Goal: Information Seeking & Learning: Compare options

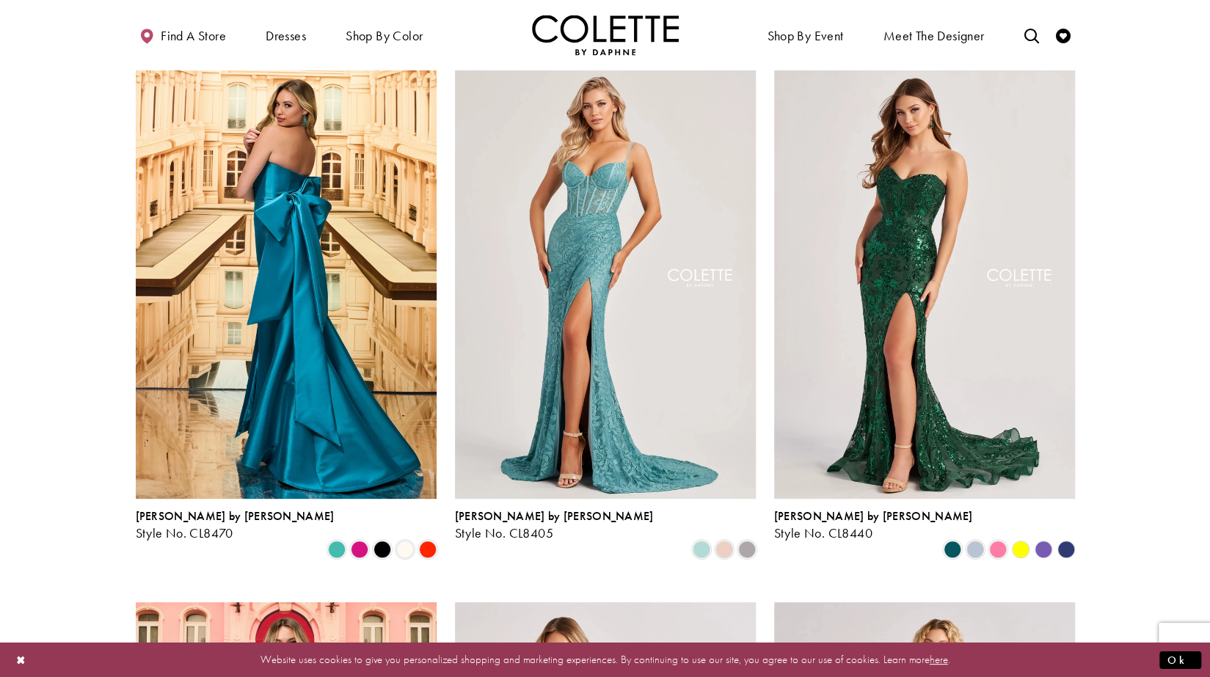
scroll to position [88, 0]
click at [327, 538] on div "Product List" at bounding box center [336, 549] width 23 height 23
click at [357, 540] on span "Product List" at bounding box center [360, 549] width 18 height 18
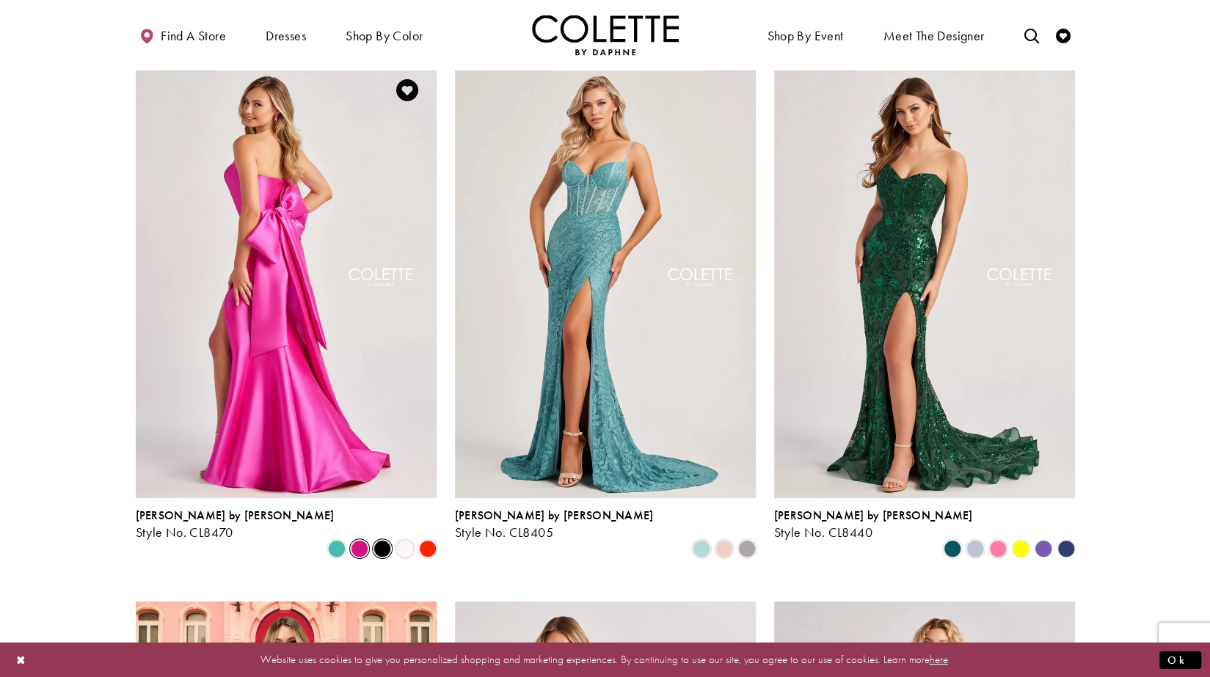
click at [379, 540] on span "Product List" at bounding box center [382, 549] width 18 height 18
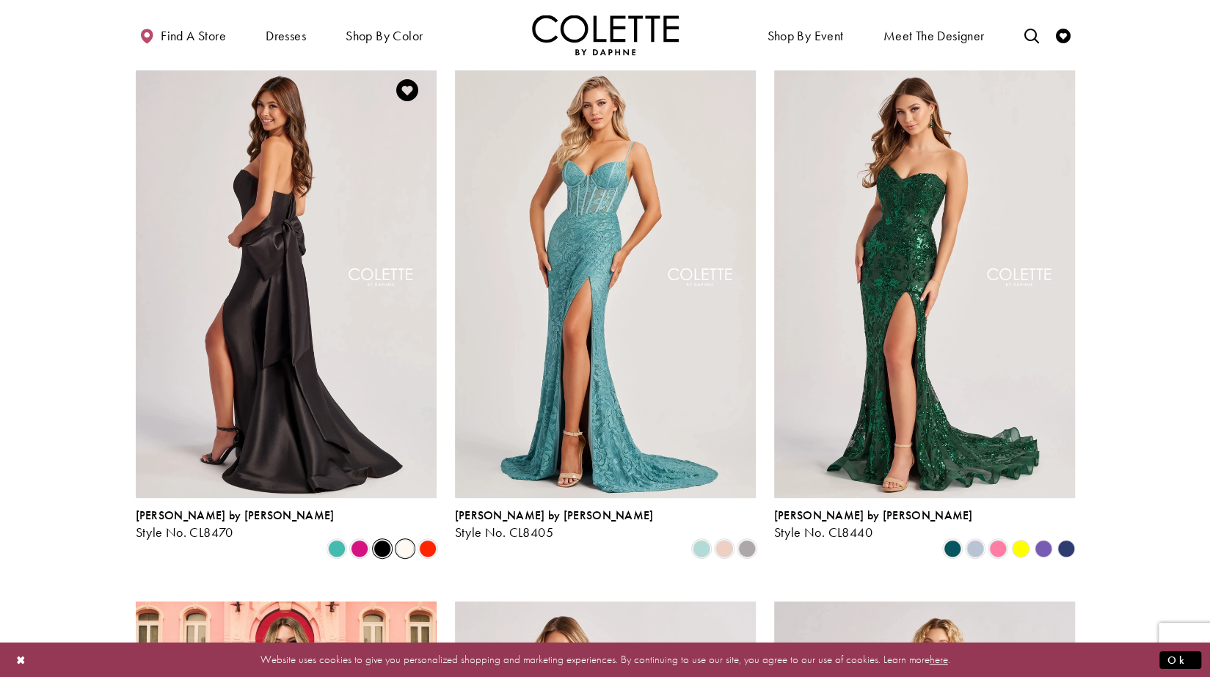
click at [410, 540] on span "Product List" at bounding box center [405, 549] width 18 height 18
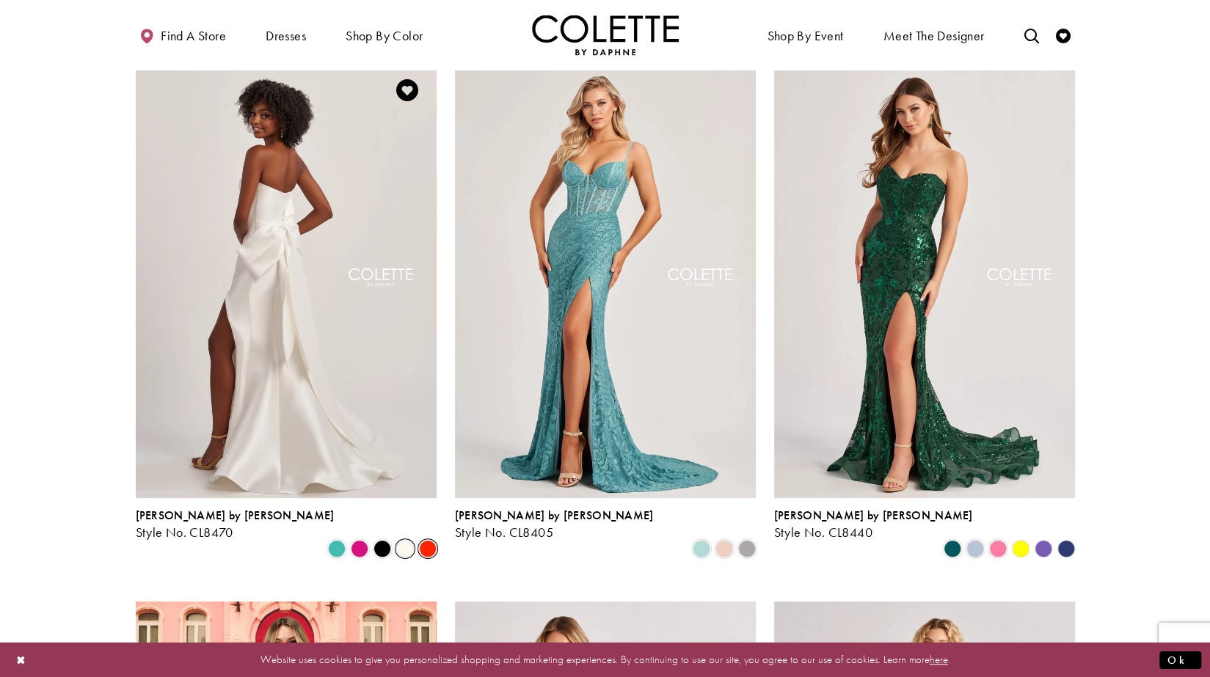
click at [423, 540] on span "Product List" at bounding box center [428, 549] width 18 height 18
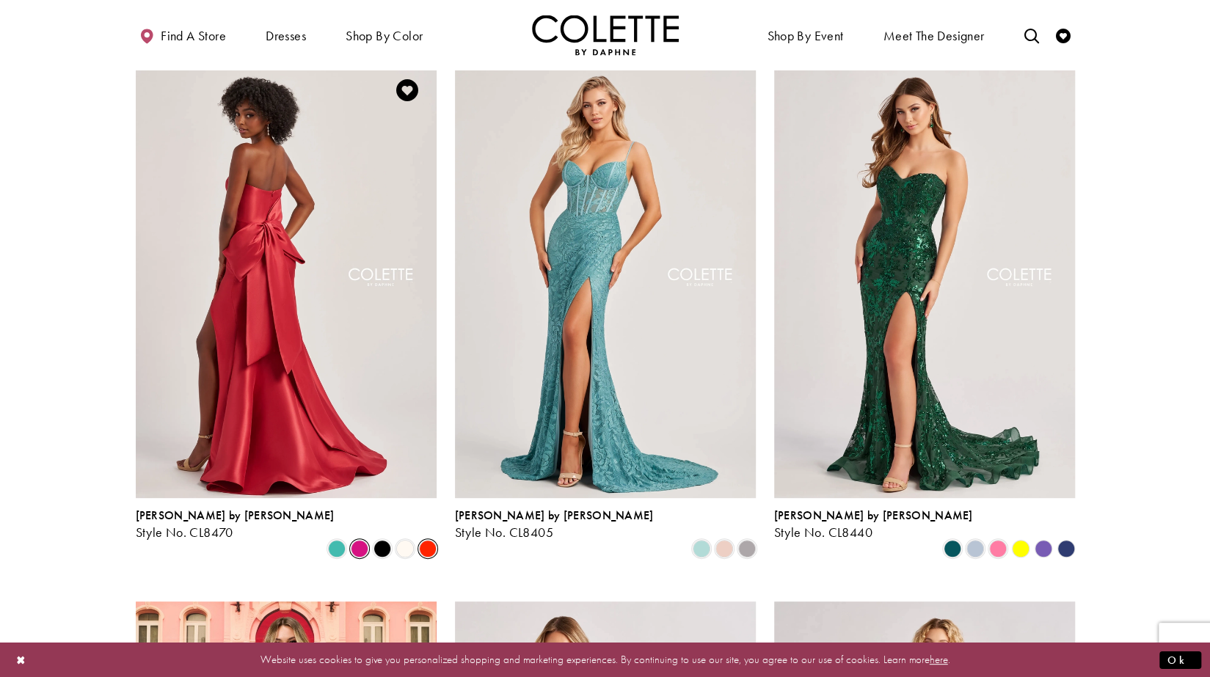
click at [360, 540] on span "Product List" at bounding box center [360, 549] width 18 height 18
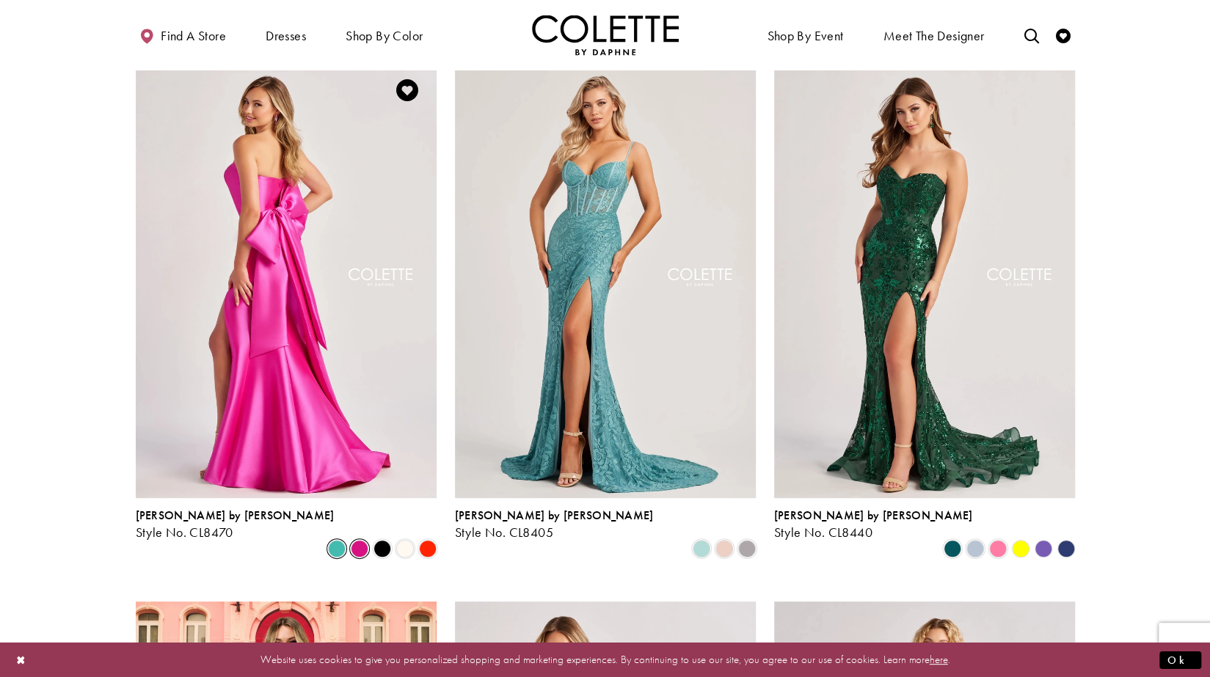
click at [345, 540] on span "Product List" at bounding box center [337, 549] width 18 height 18
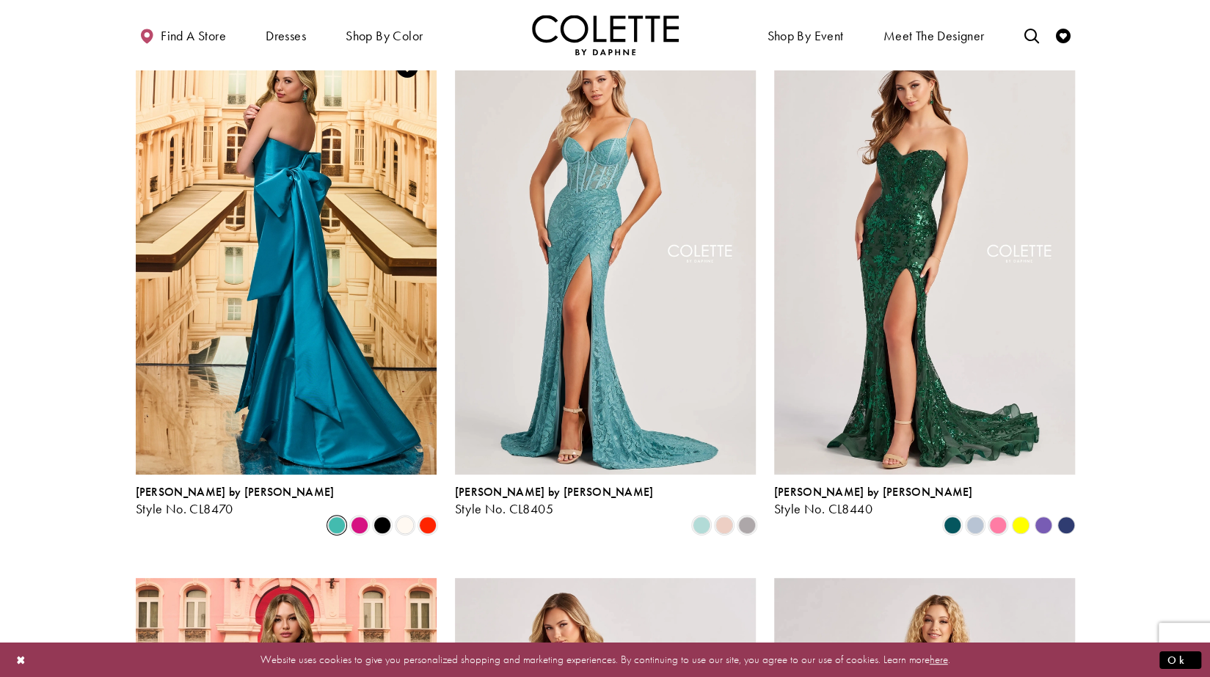
scroll to position [112, 0]
click at [723, 516] on span "Product List" at bounding box center [724, 525] width 18 height 18
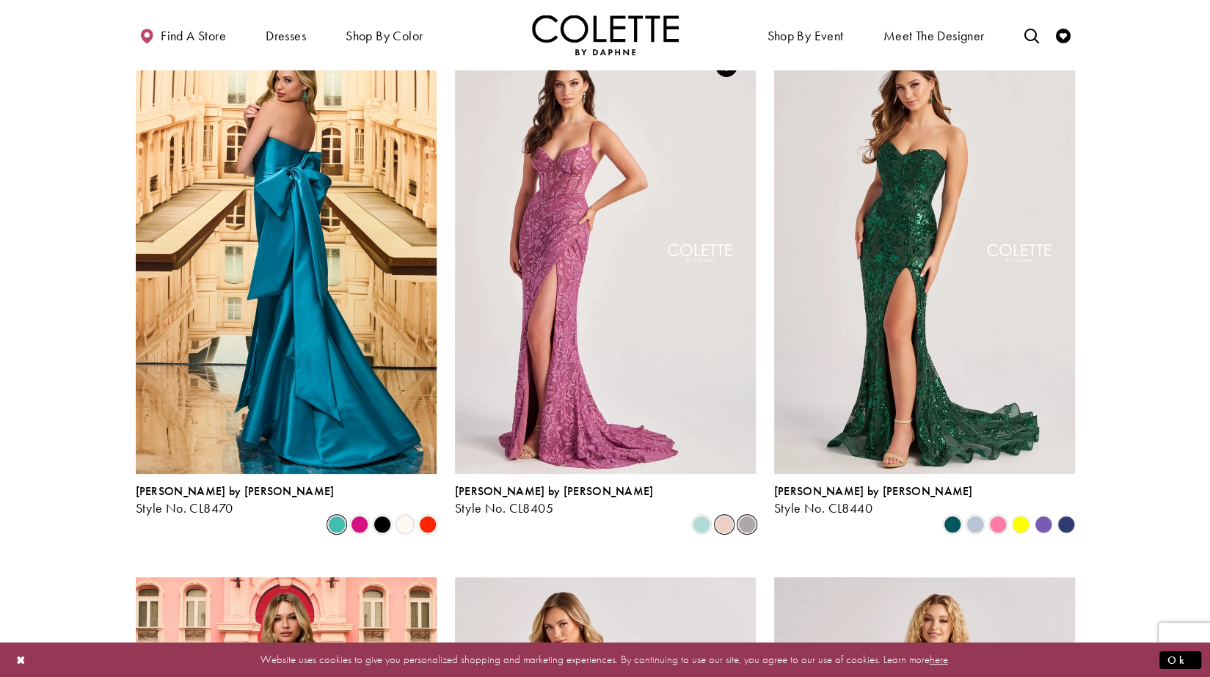
click at [745, 516] on span "Product List" at bounding box center [747, 525] width 18 height 18
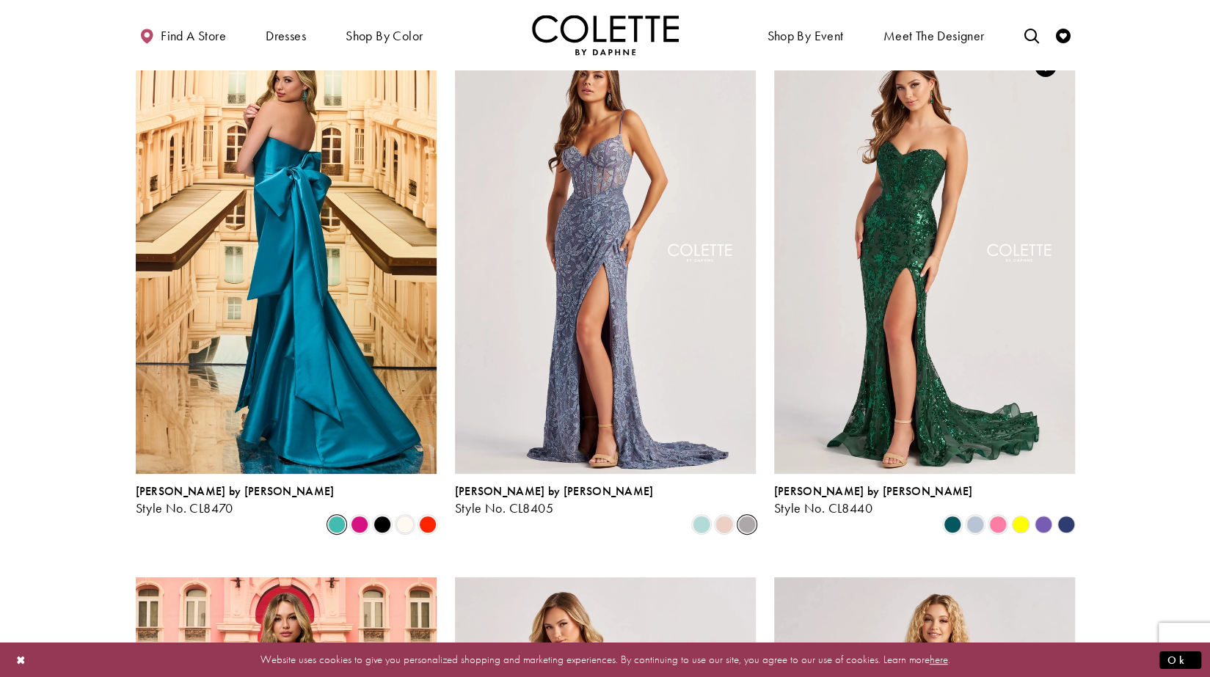
click at [1064, 514] on polygon "Product List" at bounding box center [1065, 525] width 23 height 23
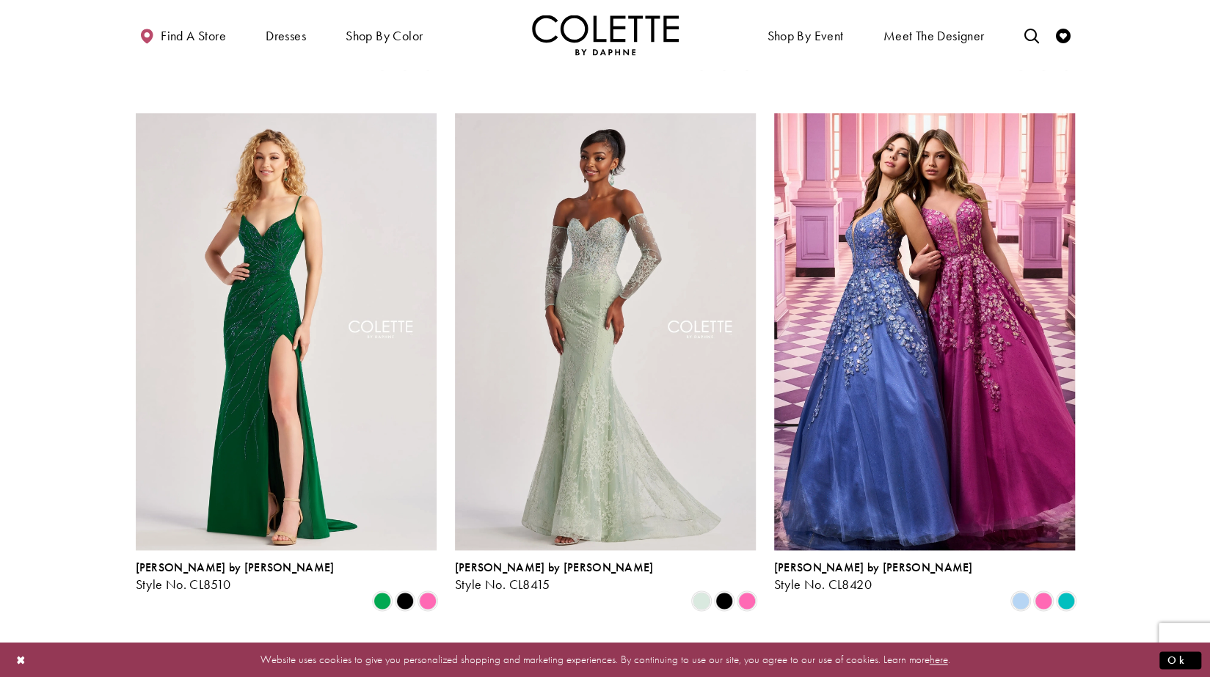
scroll to position [1120, 0]
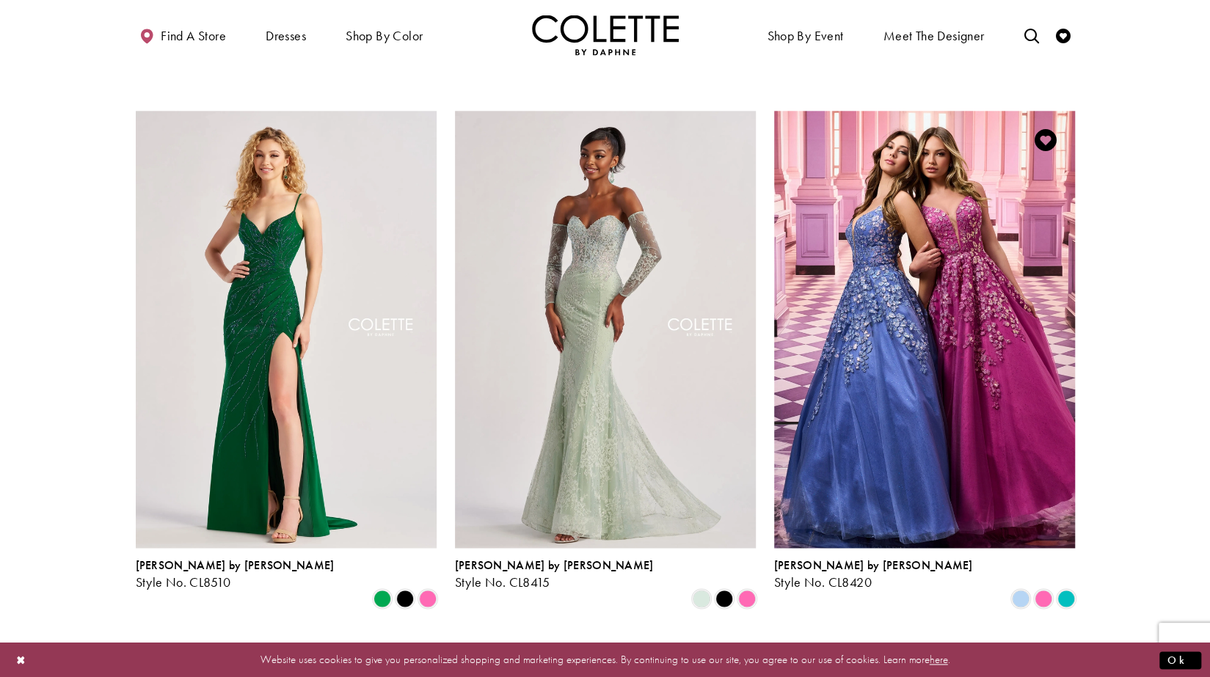
click at [1048, 588] on div "Product List" at bounding box center [1043, 599] width 23 height 23
click at [1070, 590] on span "Product List" at bounding box center [1066, 599] width 18 height 18
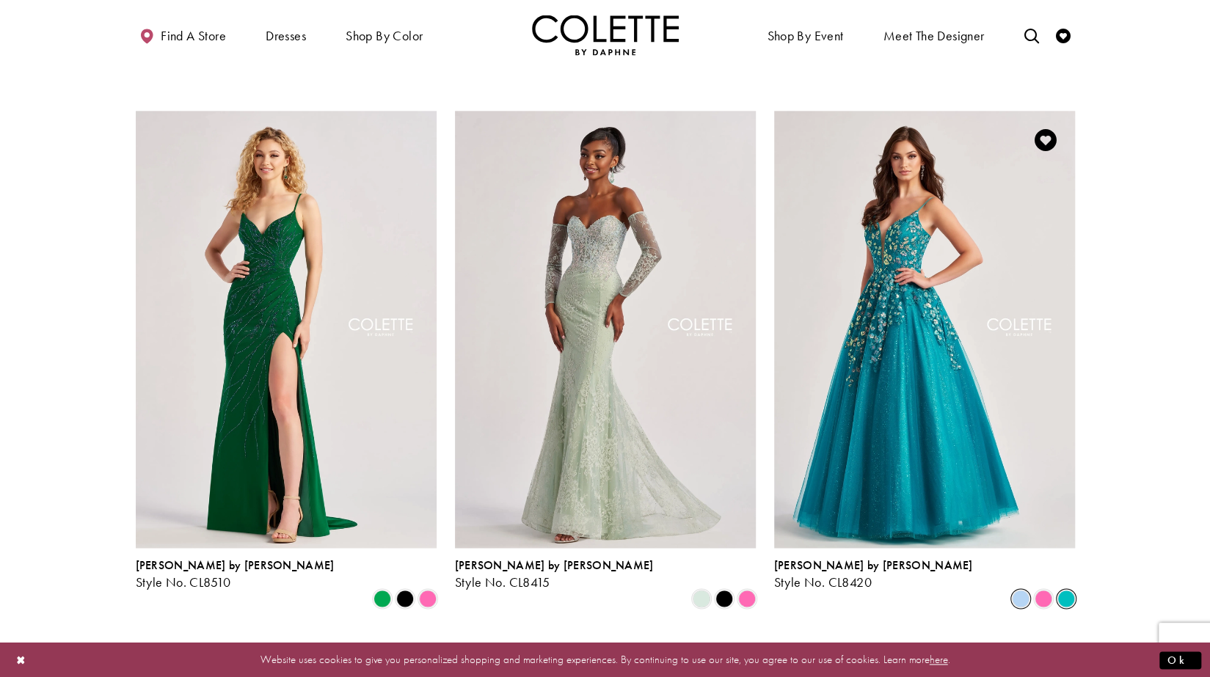
click at [1027, 590] on icon "Product List" at bounding box center [1021, 599] width 18 height 18
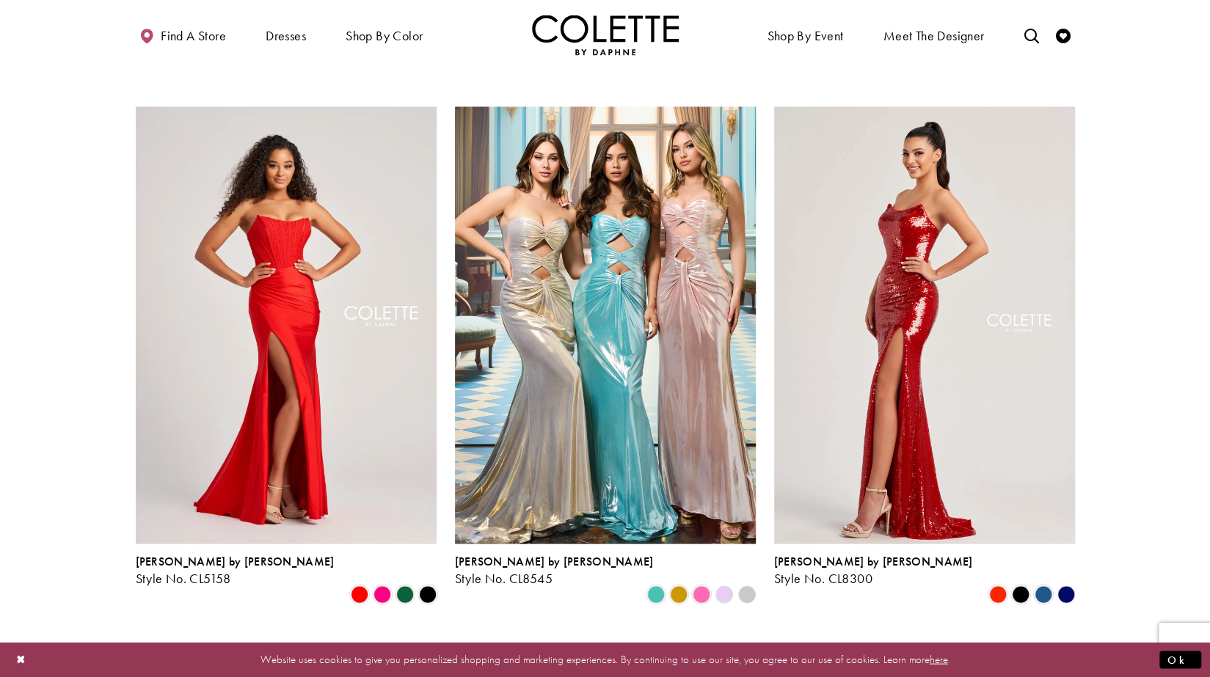
scroll to position [1666, 0]
click at [388, 585] on span "Product List" at bounding box center [382, 594] width 18 height 18
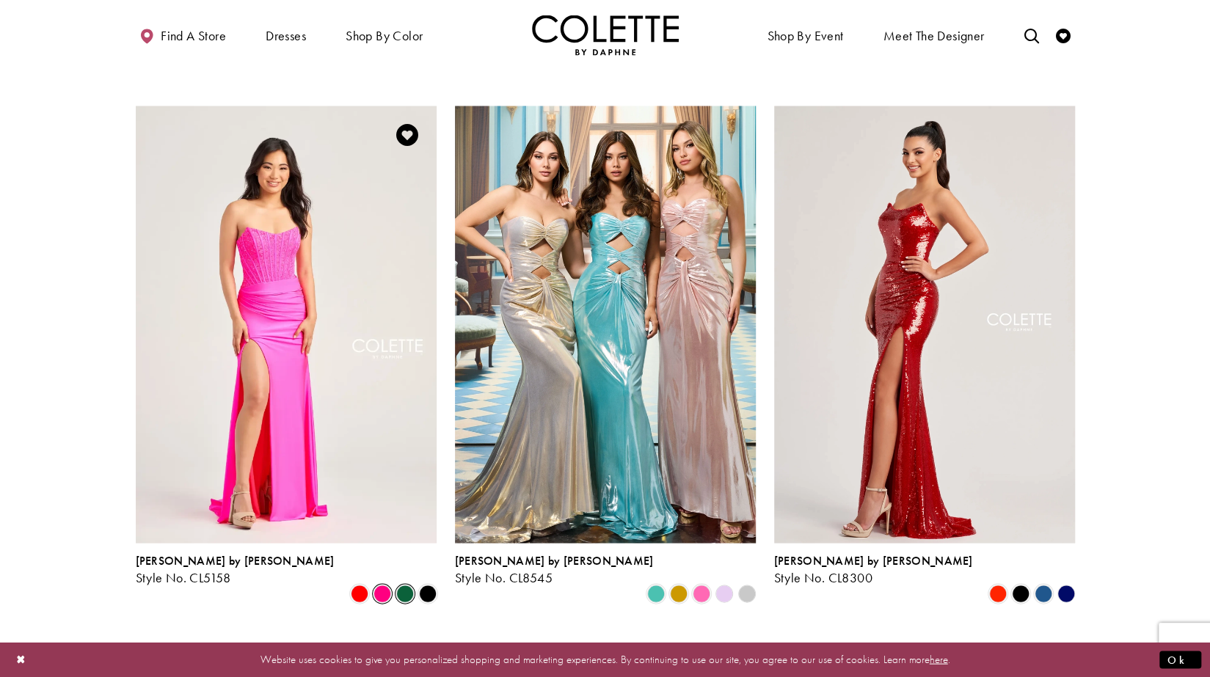
click at [405, 585] on span "Product List" at bounding box center [405, 594] width 18 height 18
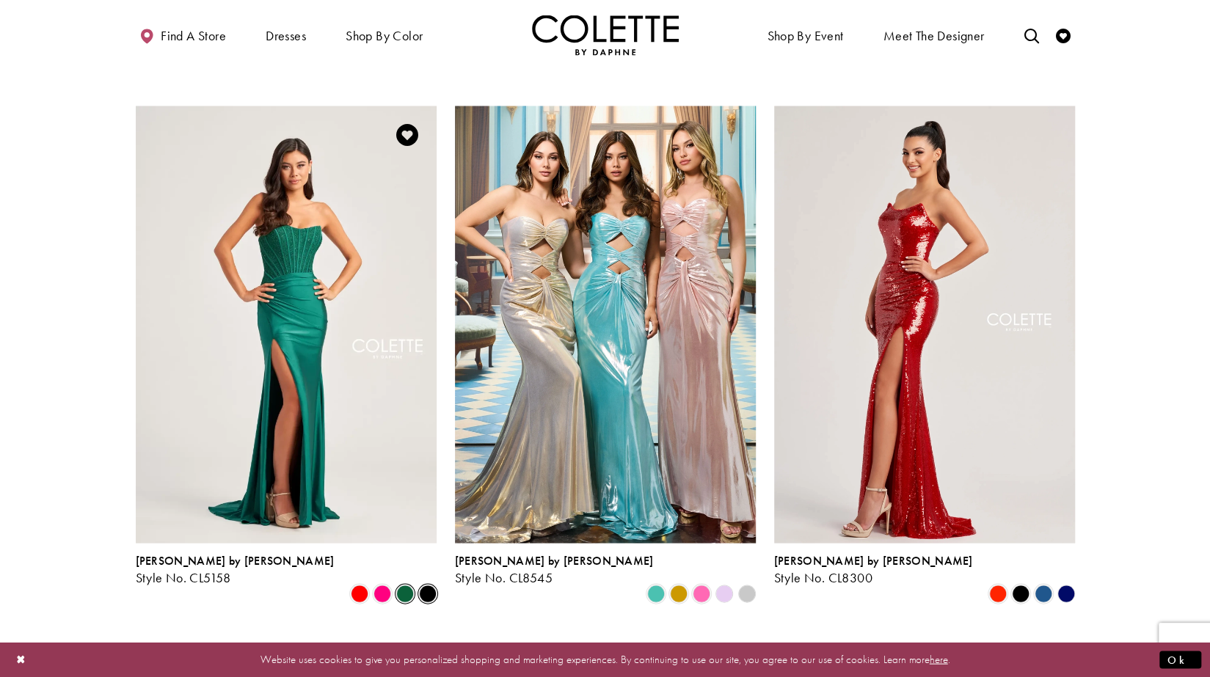
click at [430, 585] on span "Product List" at bounding box center [428, 594] width 18 height 18
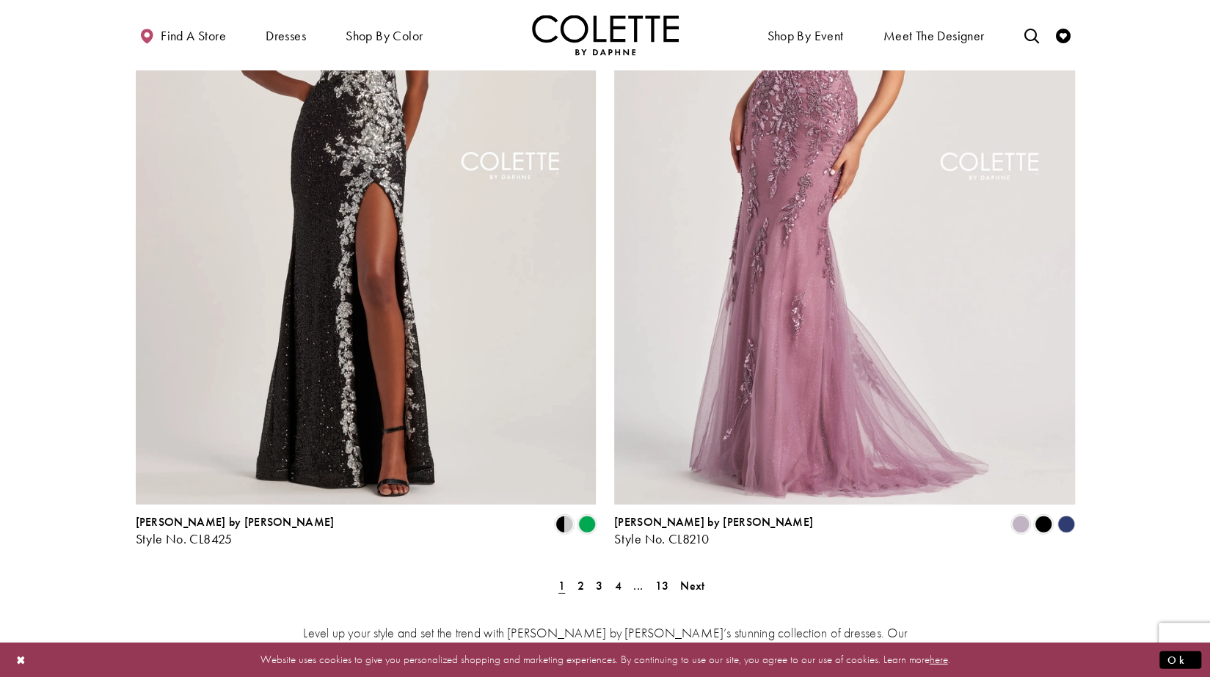
scroll to position [2479, 0]
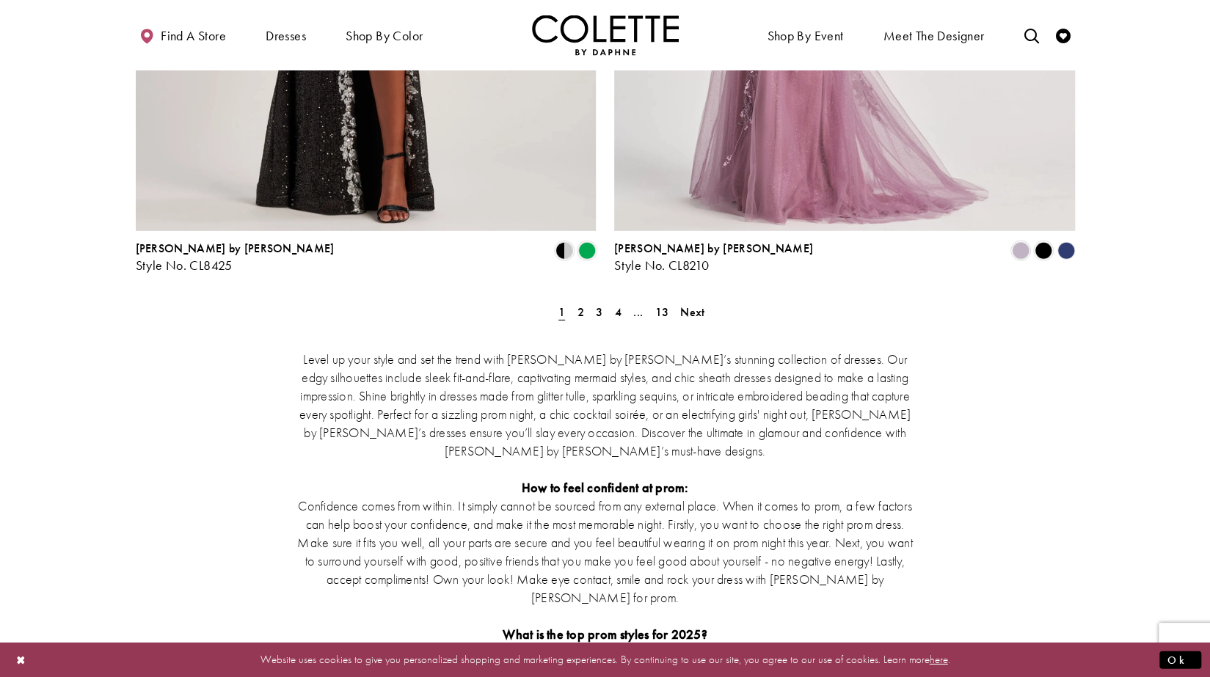
scroll to position [2754, 0]
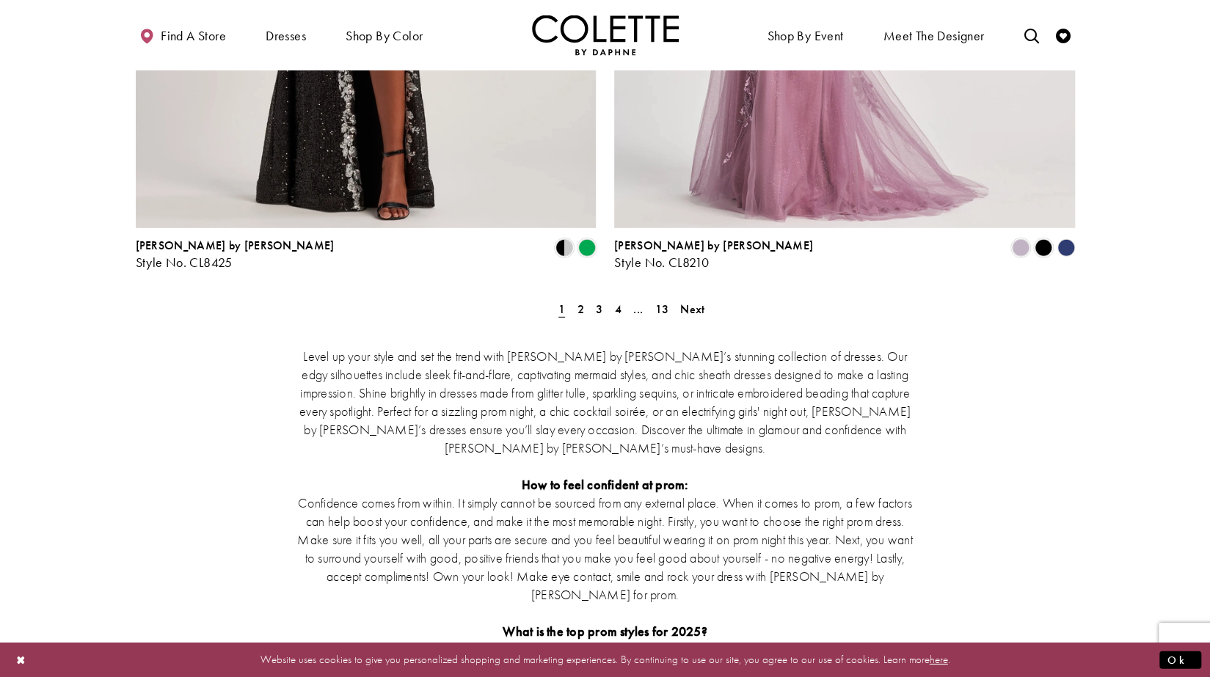
click at [693, 316] on div "Level up your style and set the trend with Colette by Daphne’s stunning collect…" at bounding box center [605, 557] width 939 height 483
click at [583, 302] on span "2" at bounding box center [580, 309] width 7 height 15
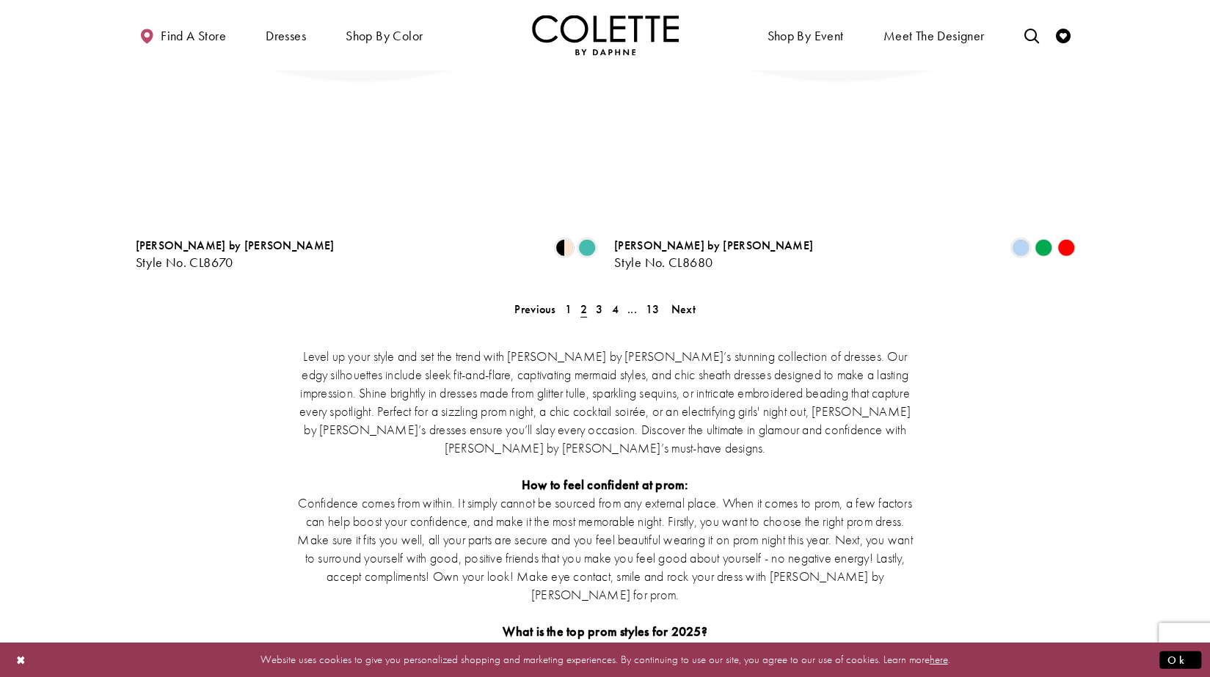
scroll to position [79, 0]
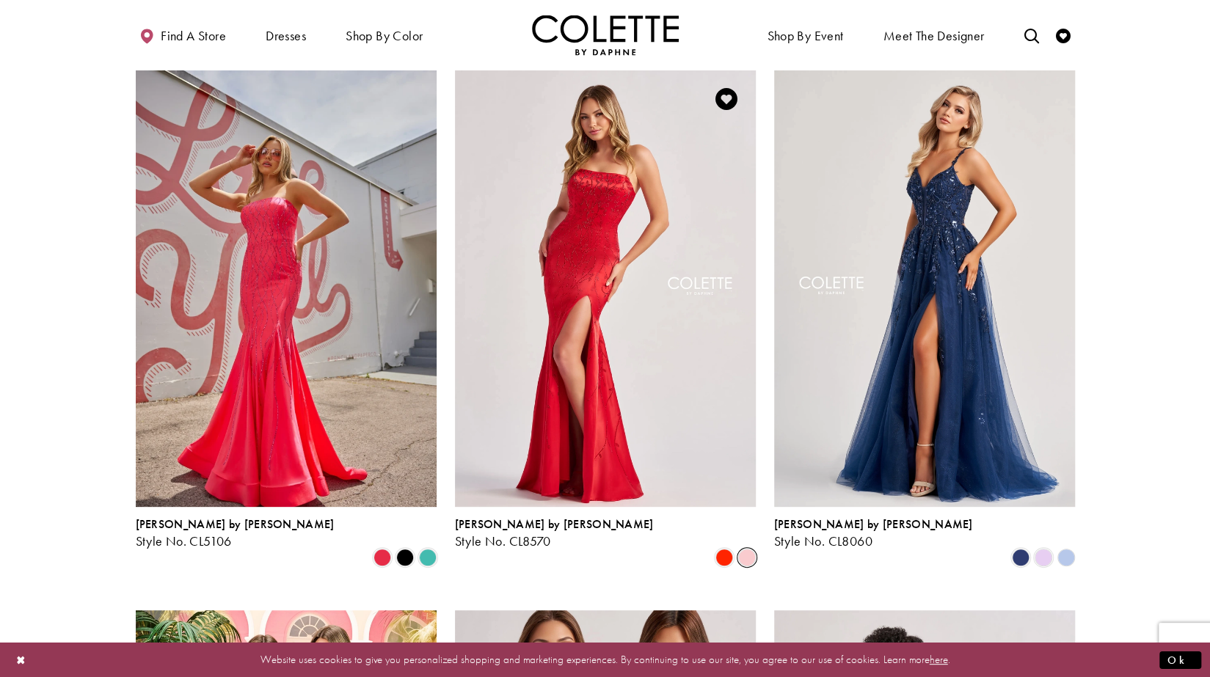
click at [744, 549] on span "Product List" at bounding box center [747, 558] width 18 height 18
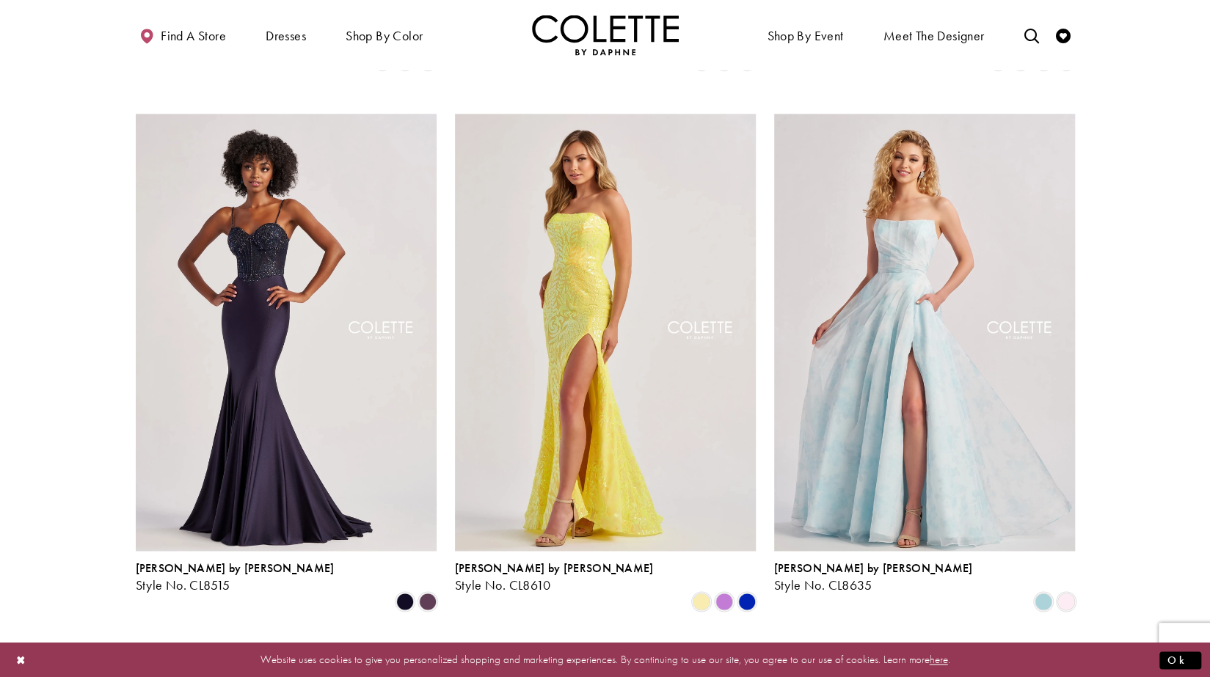
scroll to position [1118, 0]
click at [753, 592] on icon "Product List" at bounding box center [747, 601] width 18 height 18
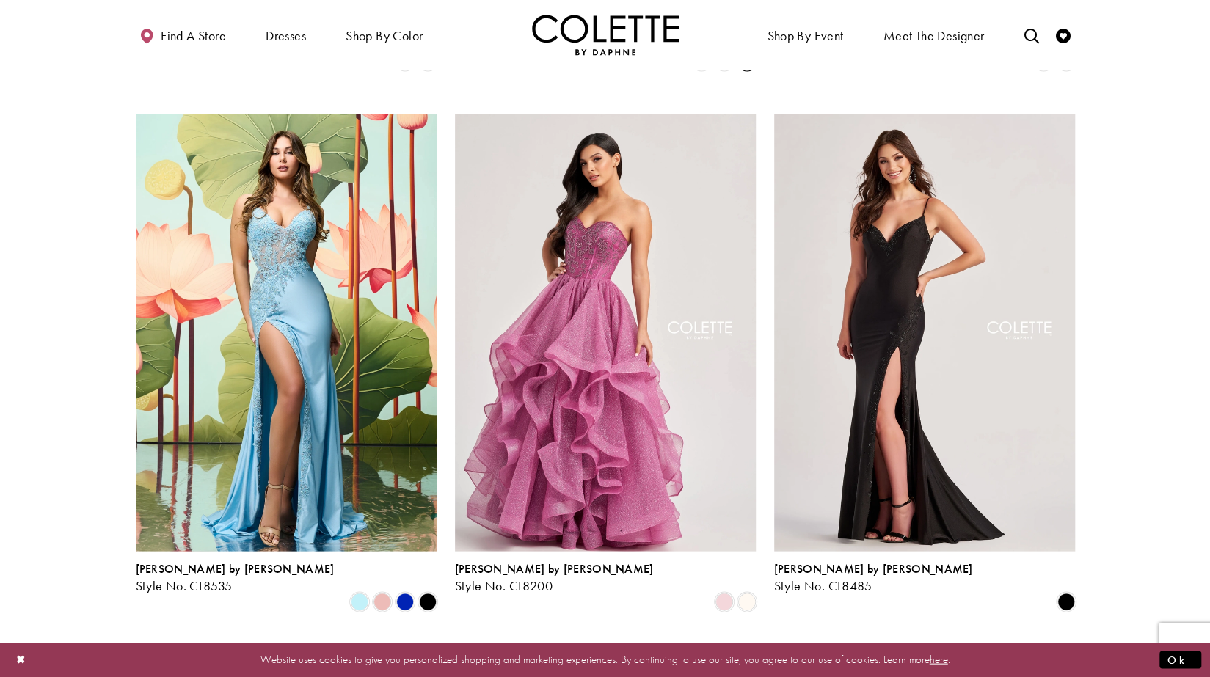
scroll to position [1658, 0]
click at [405, 593] on span "Product List" at bounding box center [405, 602] width 18 height 18
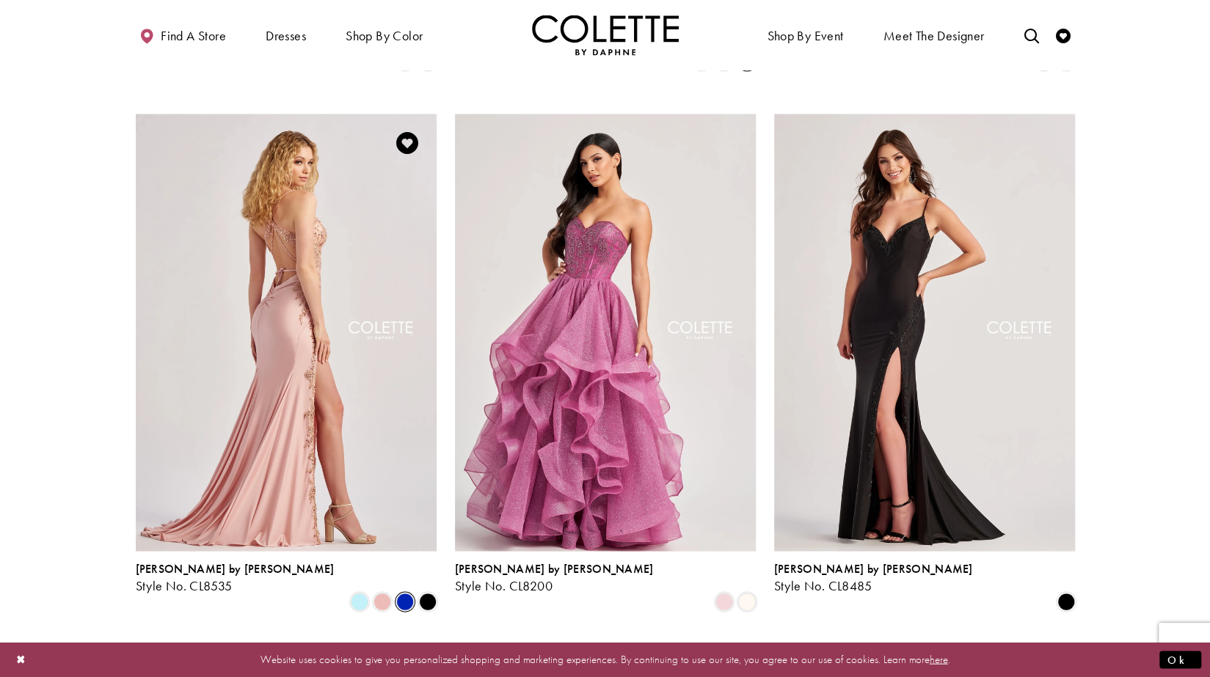
click at [351, 382] on img "Visit Colette by Daphne Style No. CL8535 Page" at bounding box center [286, 332] width 301 height 437
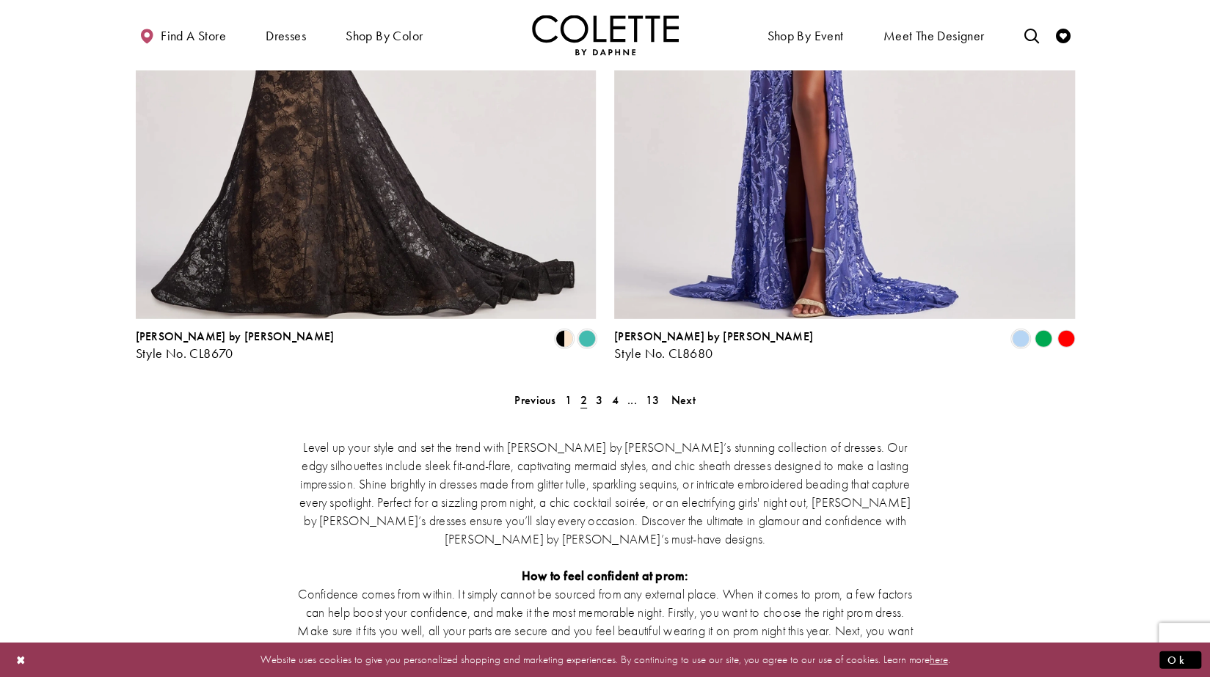
scroll to position [2685, 0]
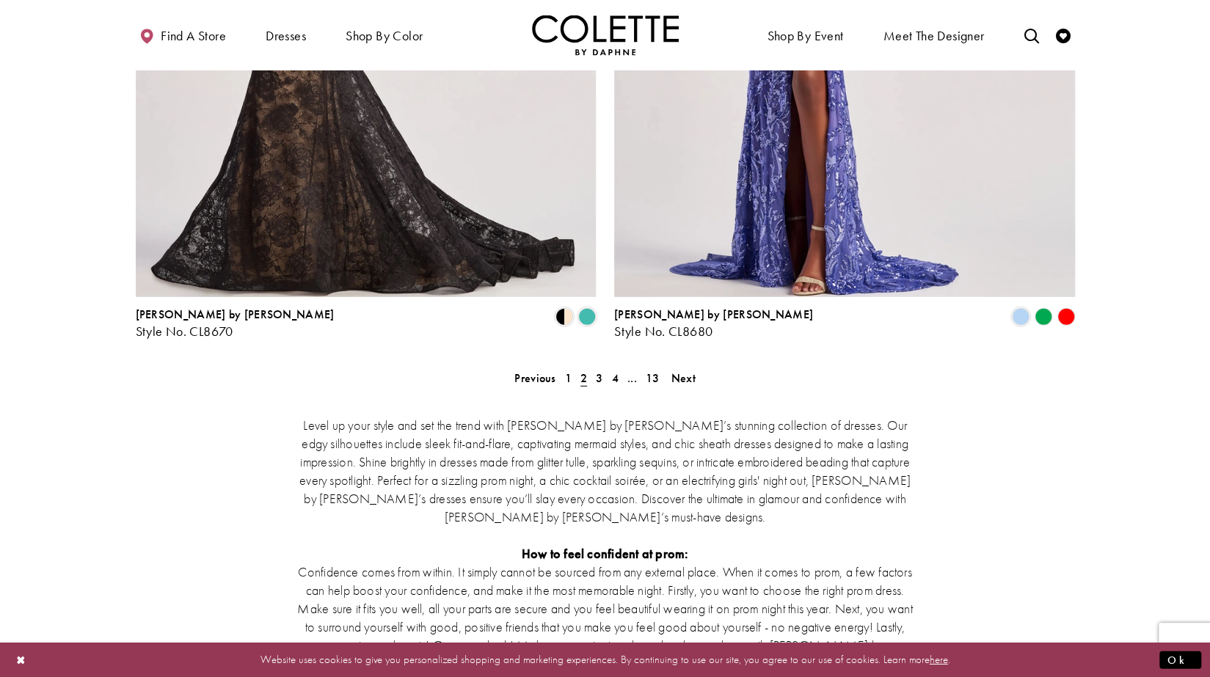
click at [688, 384] on div "Level up your style and set the trend with Colette by Daphne’s stunning collect…" at bounding box center [605, 625] width 939 height 483
click at [684, 371] on span "Next" at bounding box center [683, 378] width 24 height 15
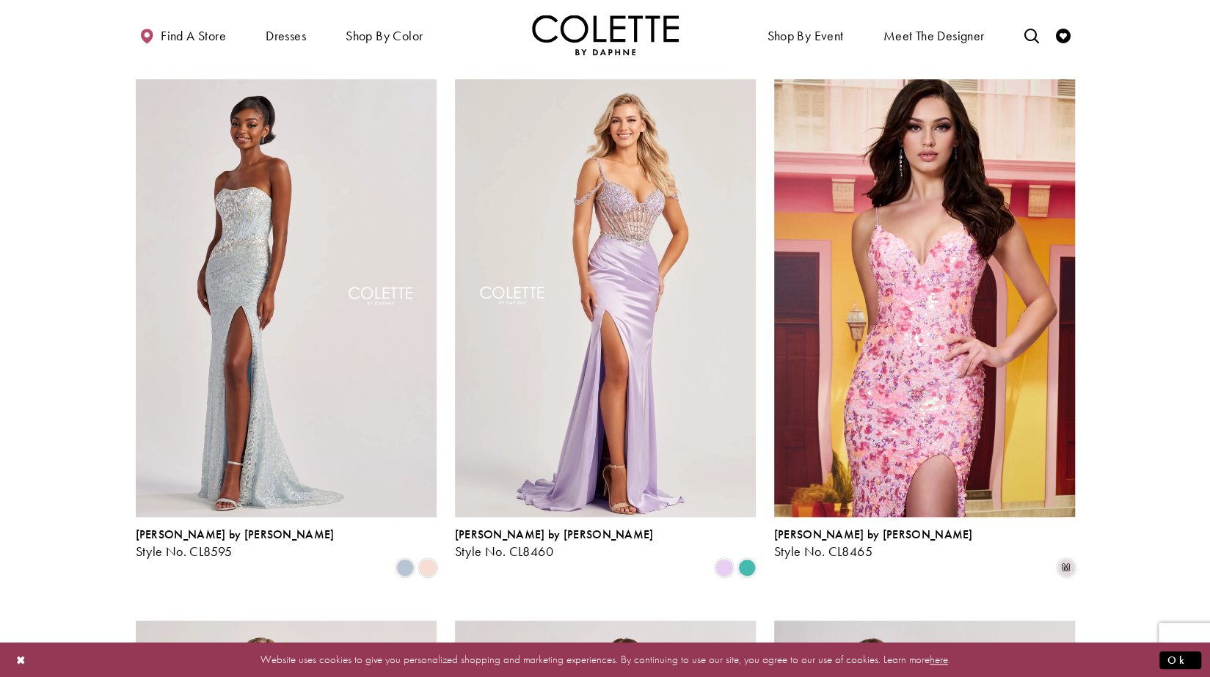
scroll to position [611, 0]
click at [748, 558] on span "Product List" at bounding box center [747, 567] width 18 height 18
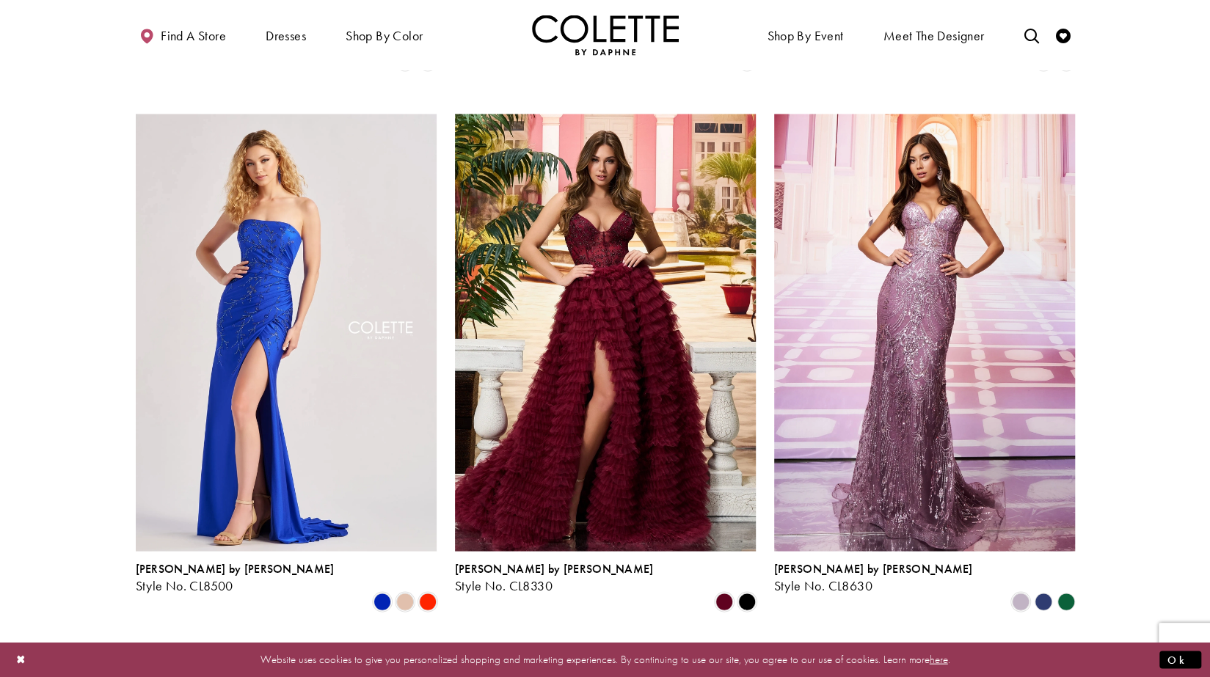
scroll to position [1650, 0]
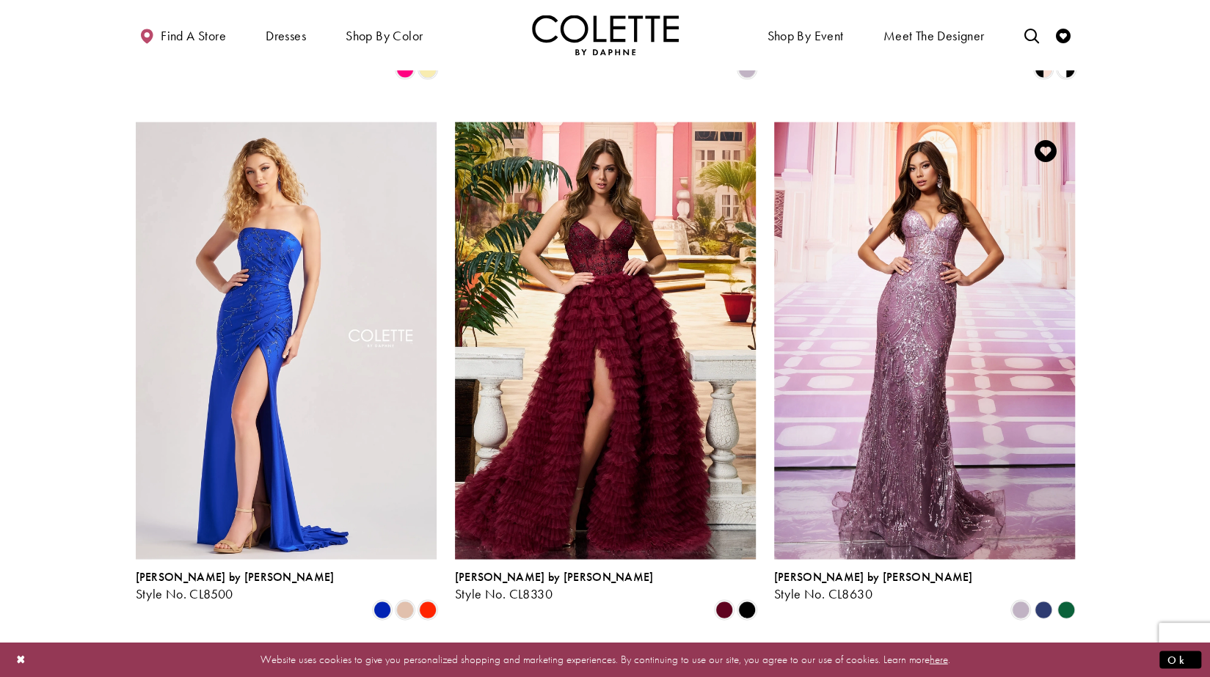
click at [1045, 599] on polygon "Product List" at bounding box center [1043, 610] width 23 height 23
click at [1066, 599] on polygon "Product List" at bounding box center [1065, 610] width 23 height 23
click at [1045, 599] on polygon "Product List" at bounding box center [1043, 610] width 23 height 23
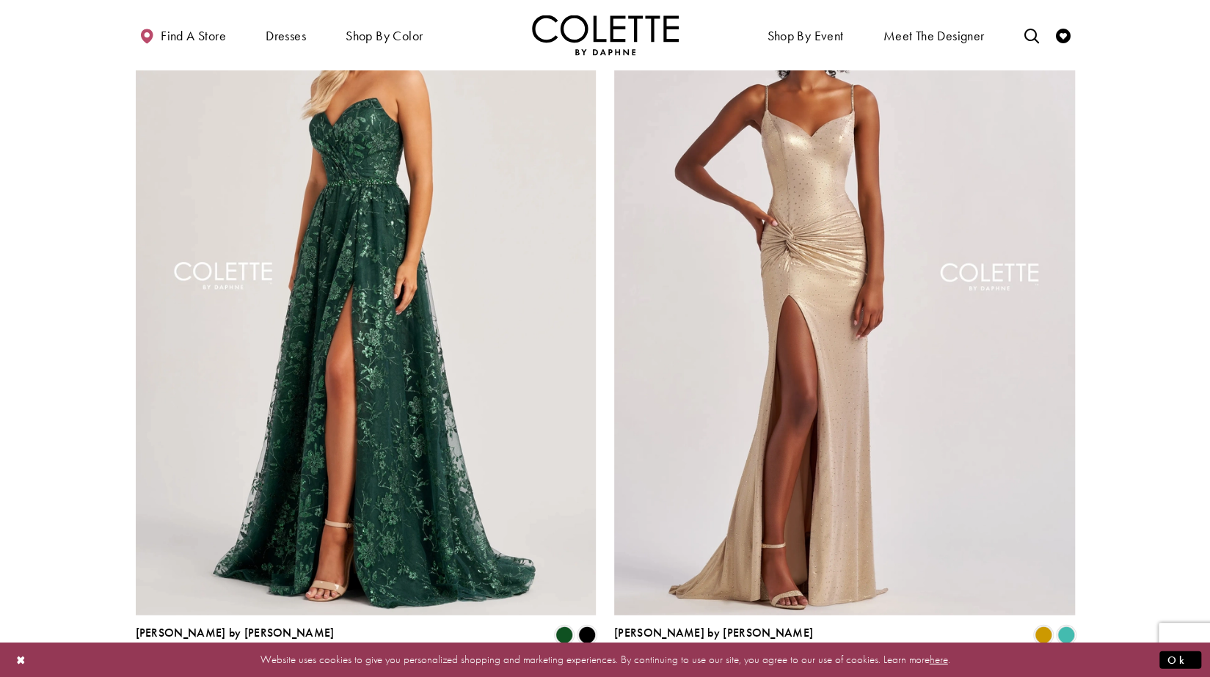
scroll to position [2361, 0]
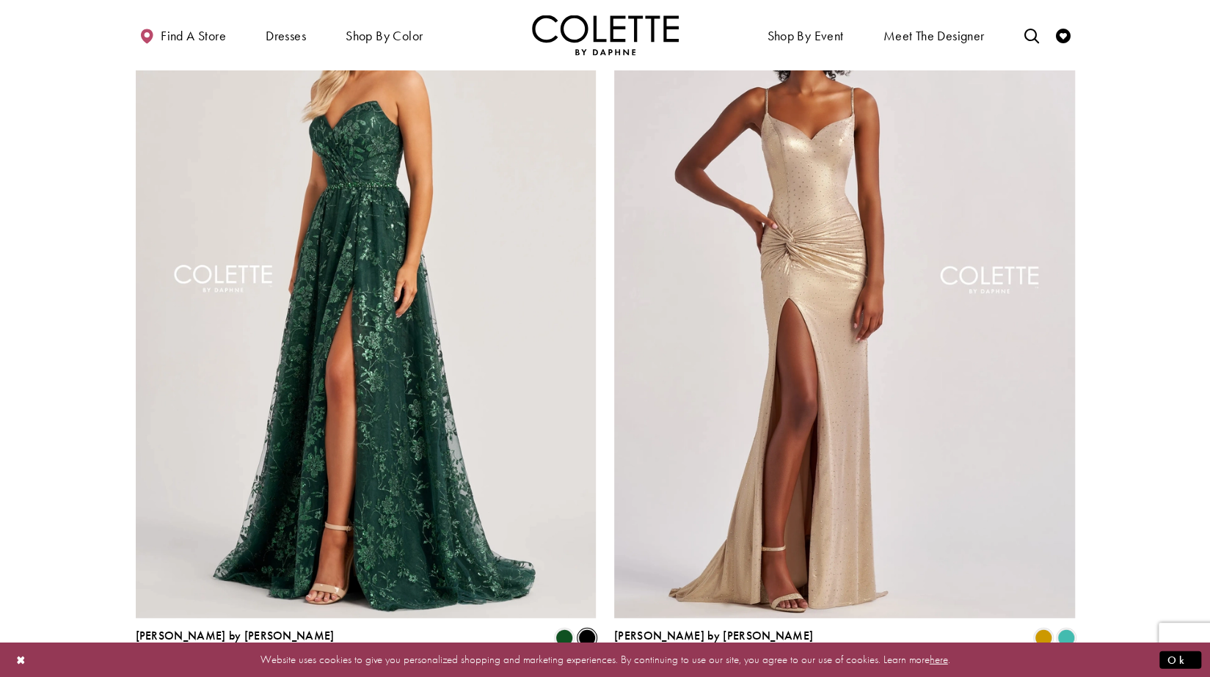
click at [591, 630] on span "Product List" at bounding box center [587, 639] width 18 height 18
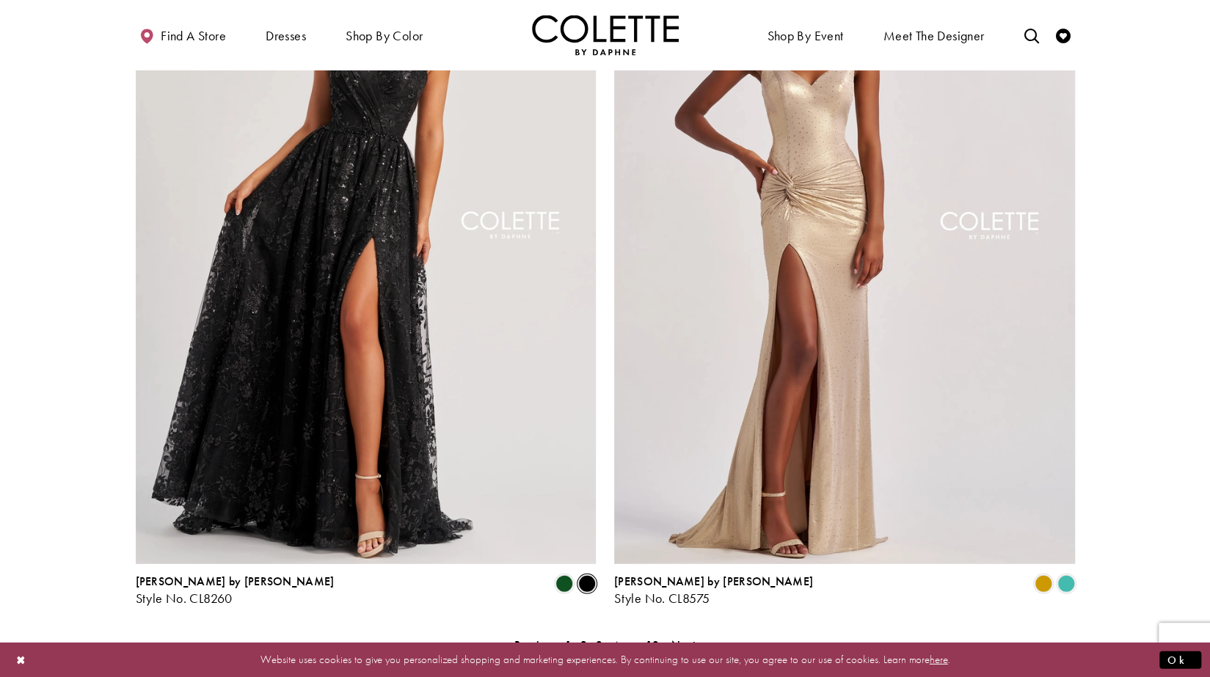
scroll to position [2418, 0]
click at [1074, 574] on div "Product List" at bounding box center [1065, 585] width 23 height 23
click at [1068, 576] on span "Product List" at bounding box center [1066, 585] width 18 height 18
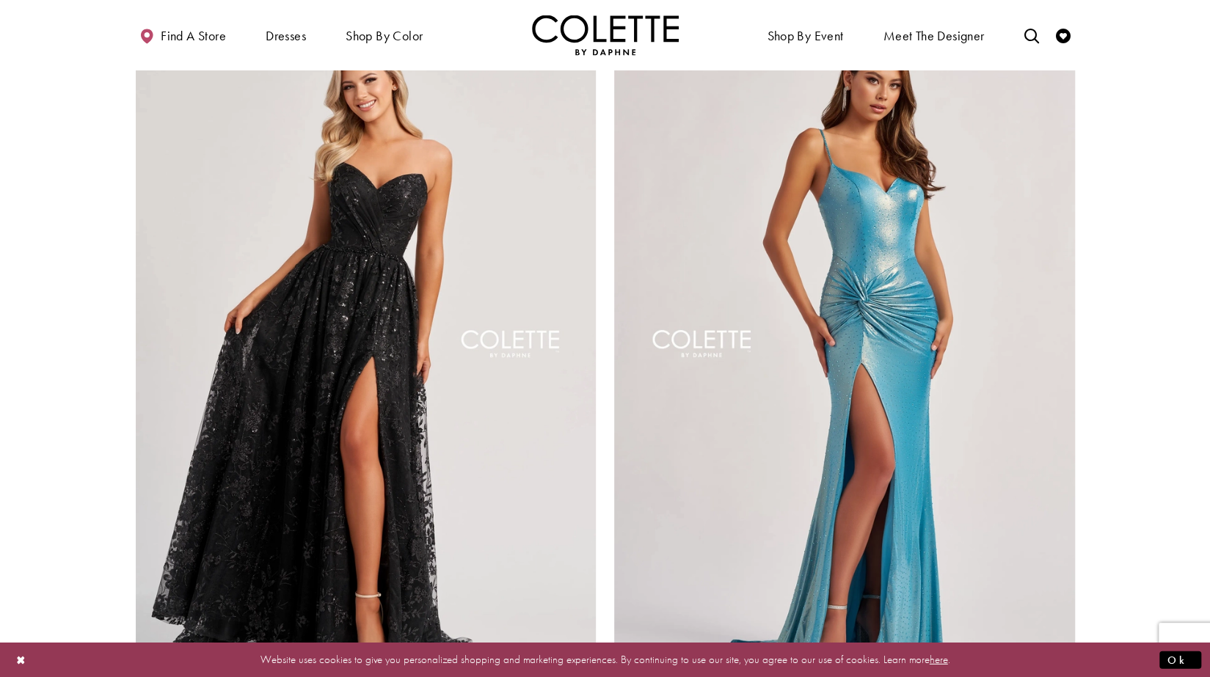
scroll to position [2298, 0]
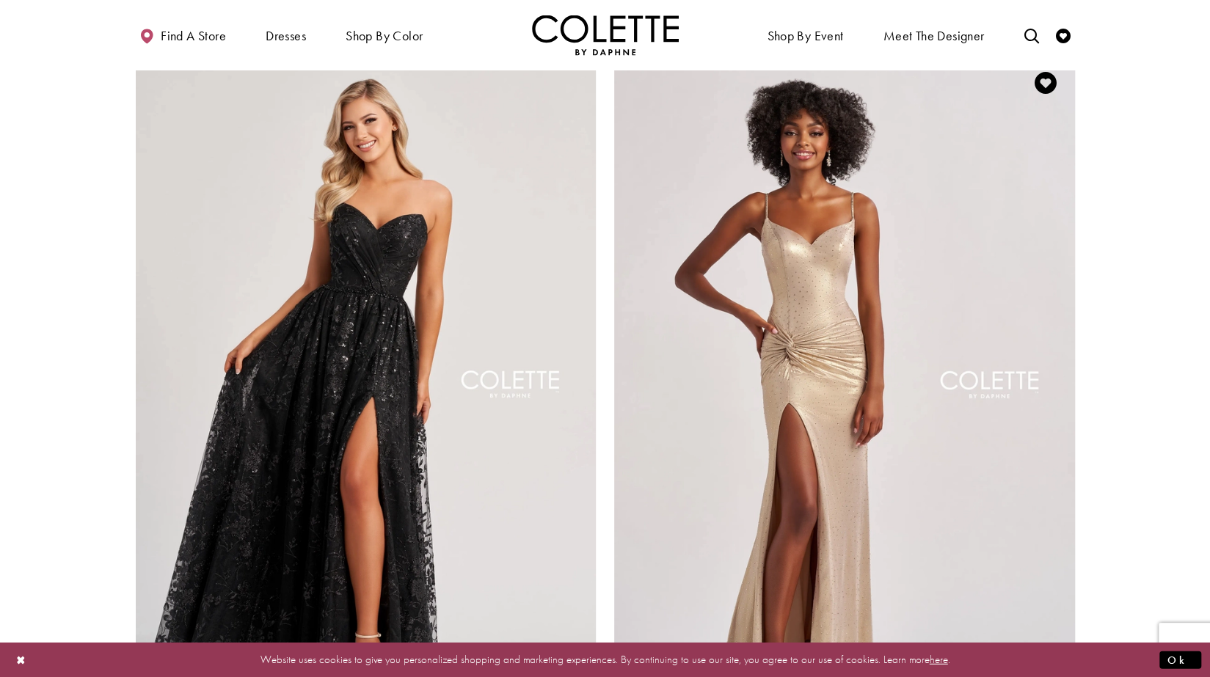
scroll to position [2260, 0]
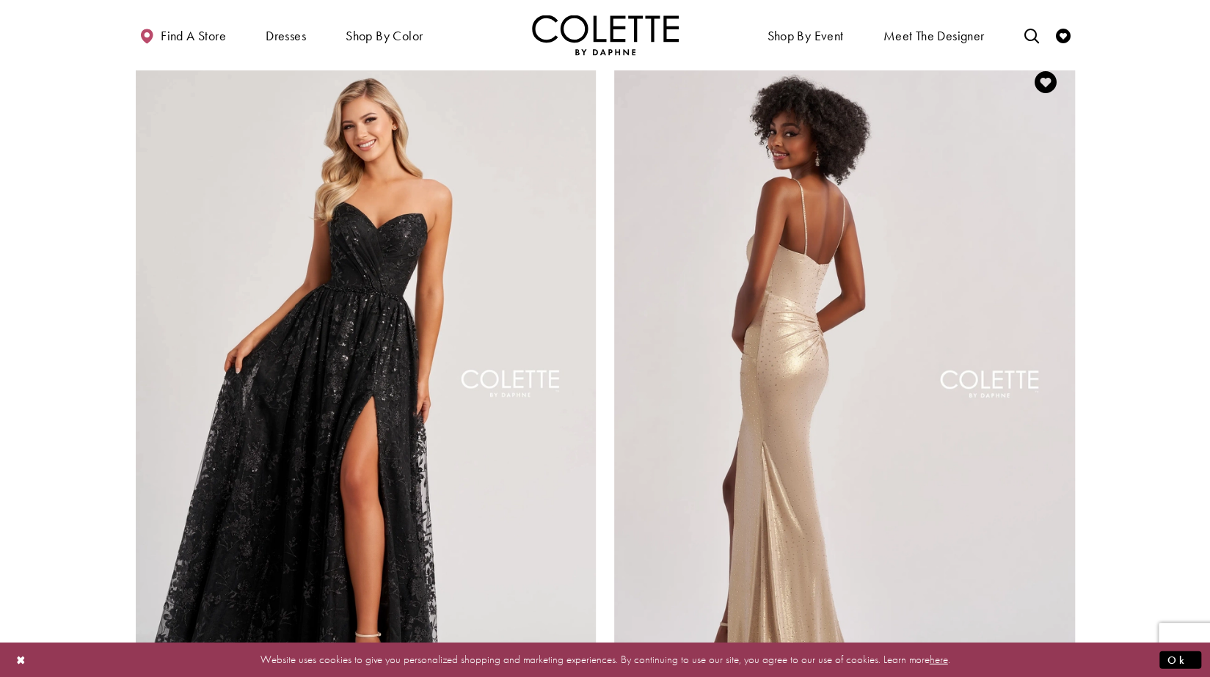
click at [1023, 549] on img "Visit Colette by Daphne Style No. CL8575 Page" at bounding box center [844, 388] width 461 height 670
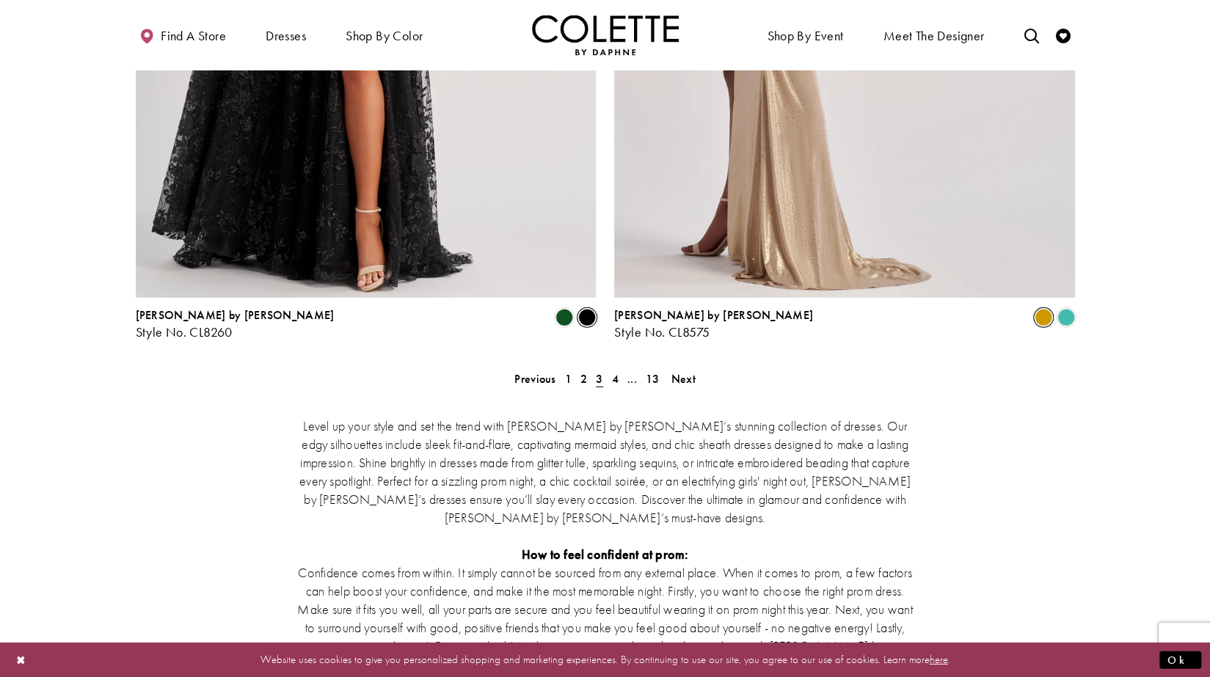
scroll to position [2685, 0]
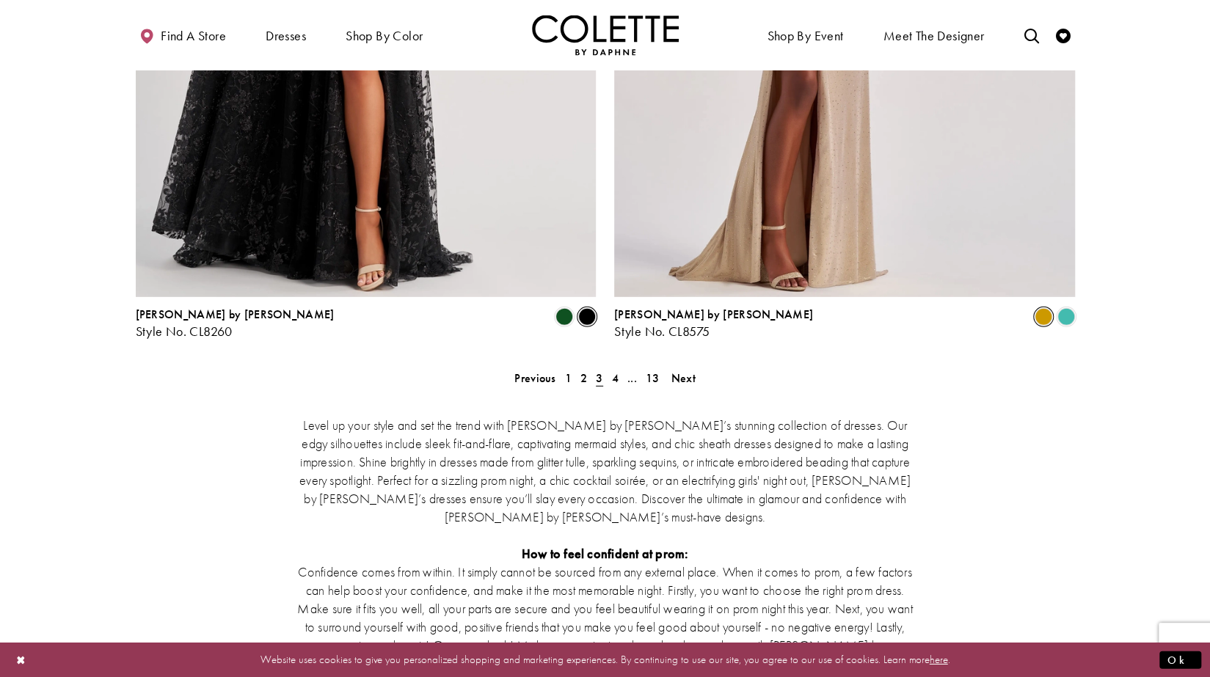
click at [681, 384] on div "Level up your style and set the trend with Colette by Daphne’s stunning collect…" at bounding box center [605, 625] width 939 height 483
click at [691, 371] on span "Next" at bounding box center [683, 378] width 24 height 15
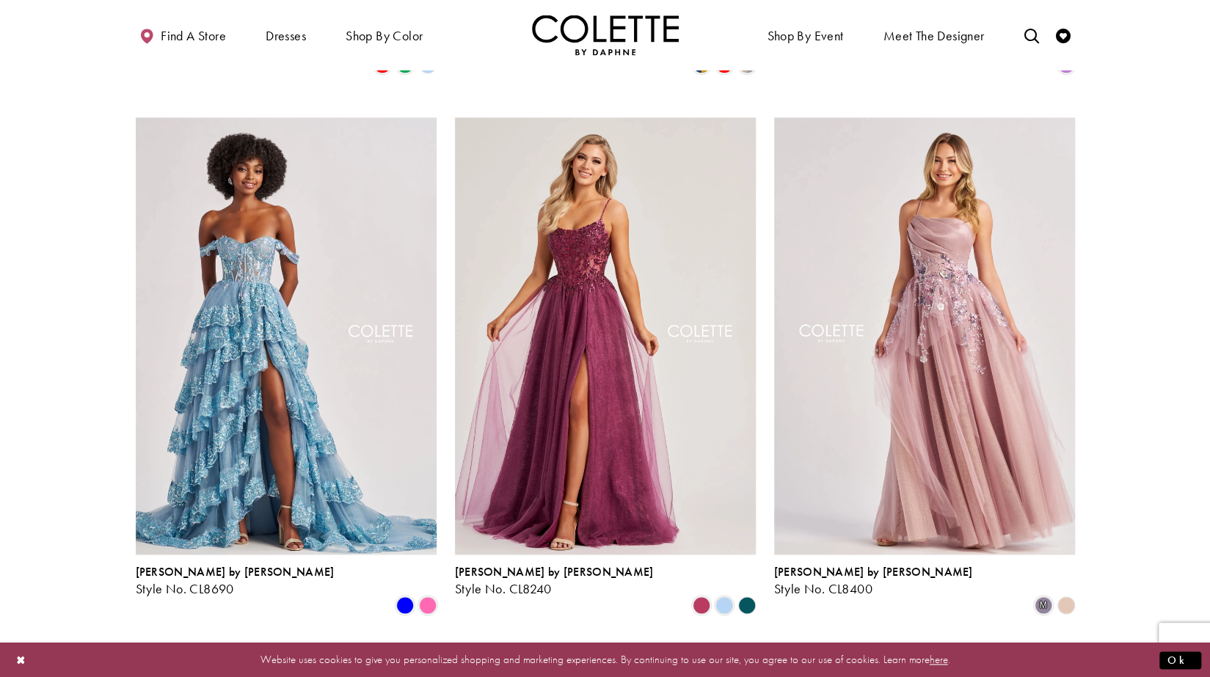
scroll to position [1117, 0]
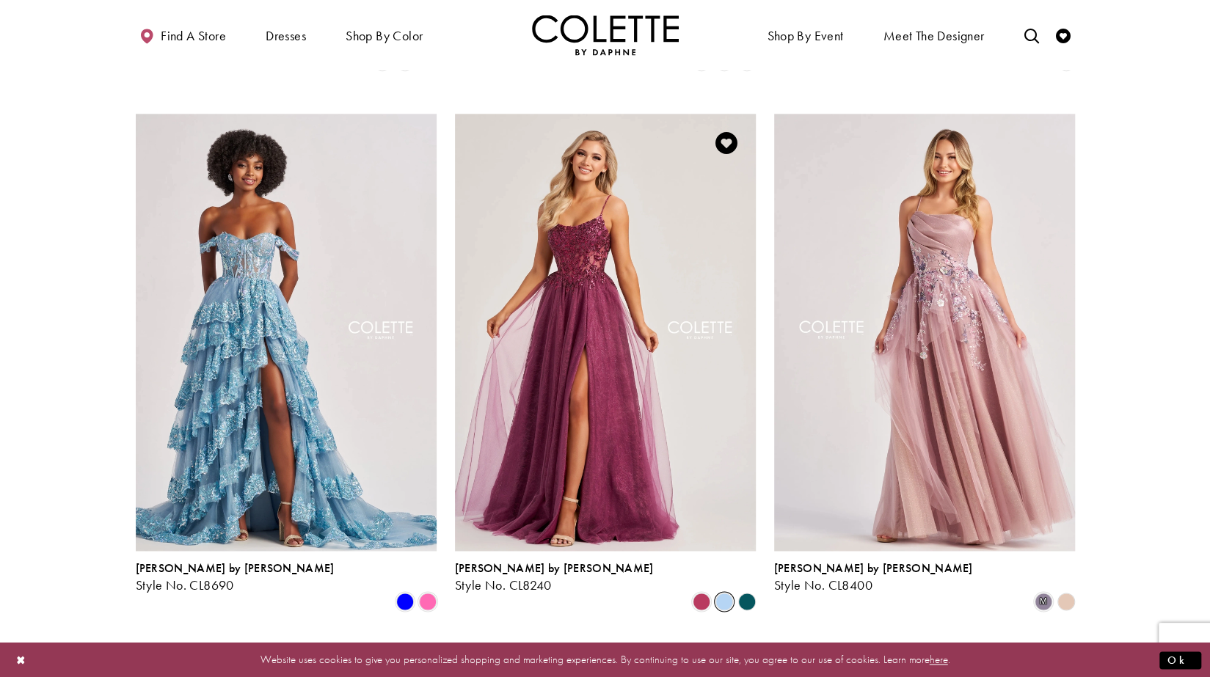
click at [716, 593] on span "Product List" at bounding box center [724, 602] width 18 height 18
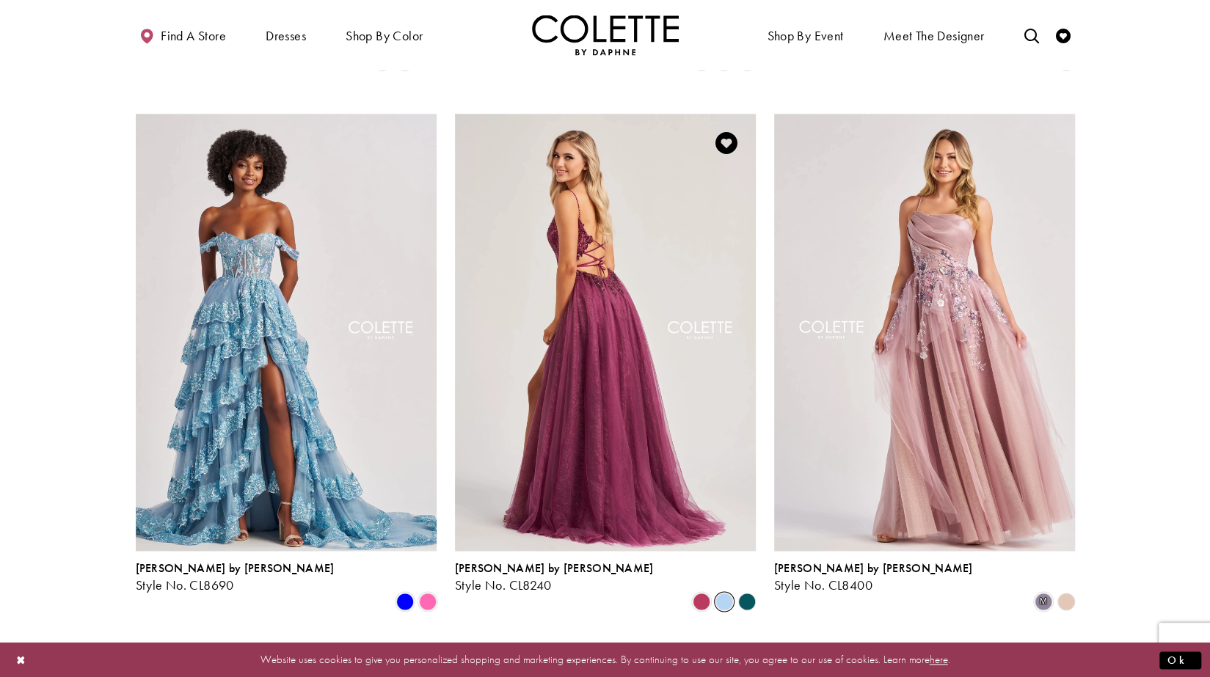
click at [620, 386] on img "Visit Colette by Daphne Style No. CL8240 Page" at bounding box center [605, 332] width 301 height 437
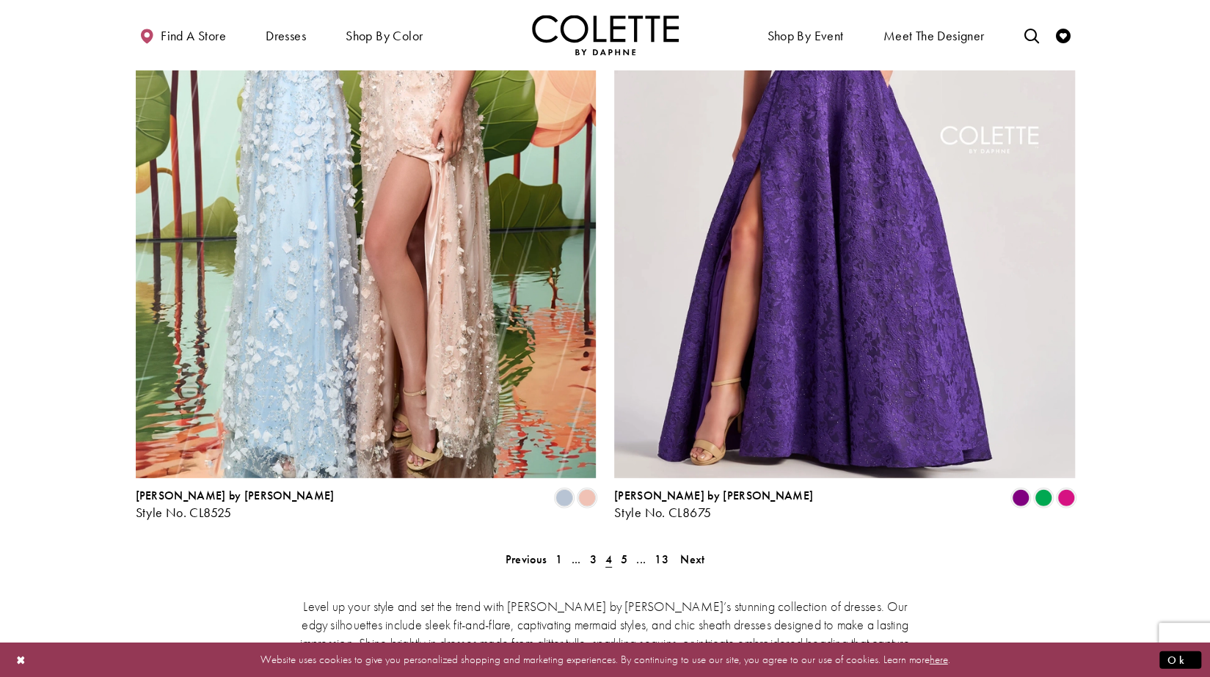
scroll to position [2505, 0]
click at [691, 551] on span "Next" at bounding box center [692, 558] width 24 height 15
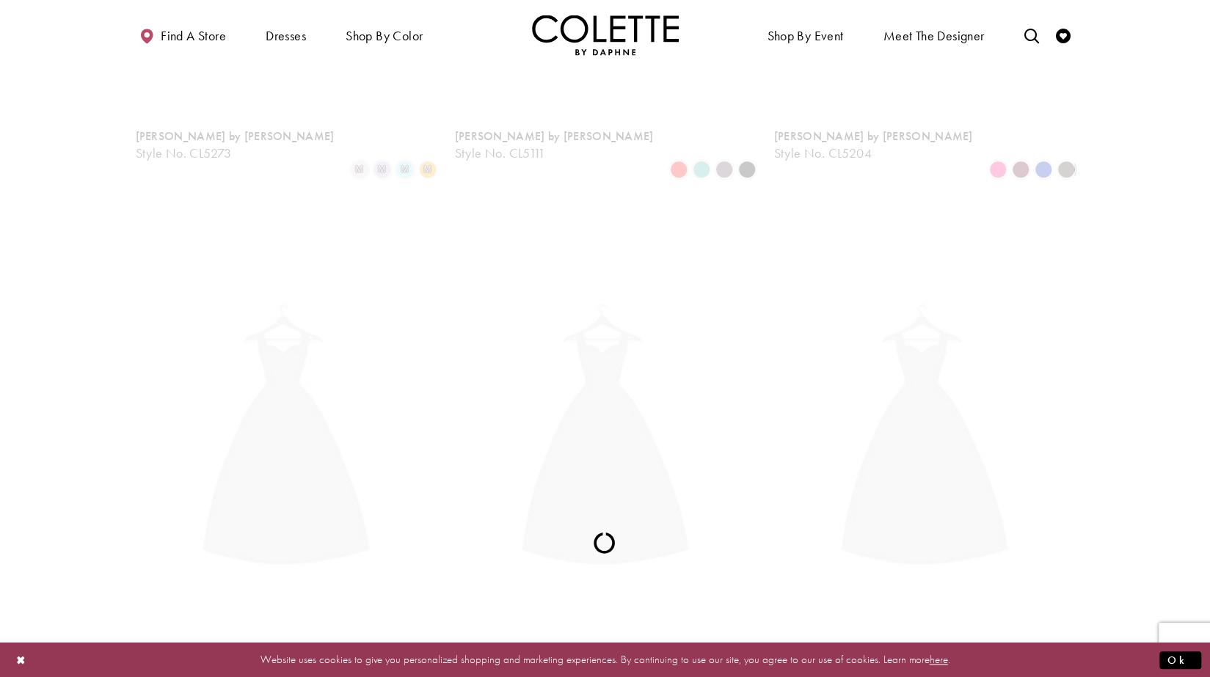
scroll to position [79, 0]
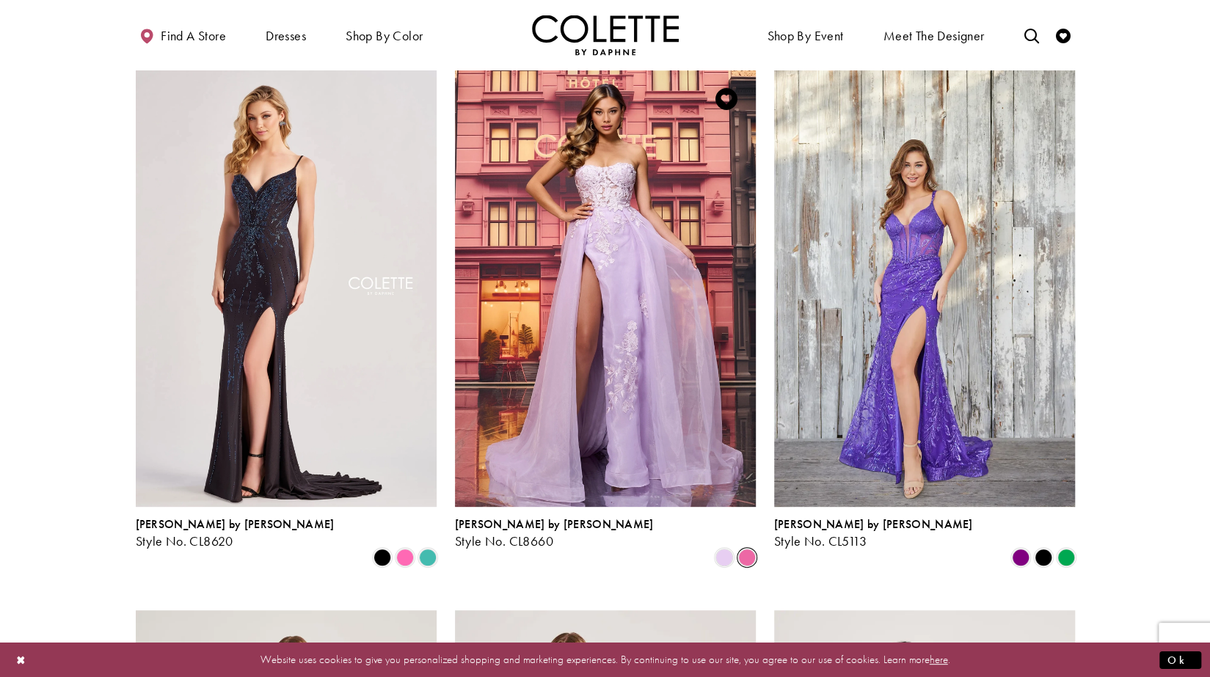
click at [752, 549] on span "Product List" at bounding box center [747, 558] width 18 height 18
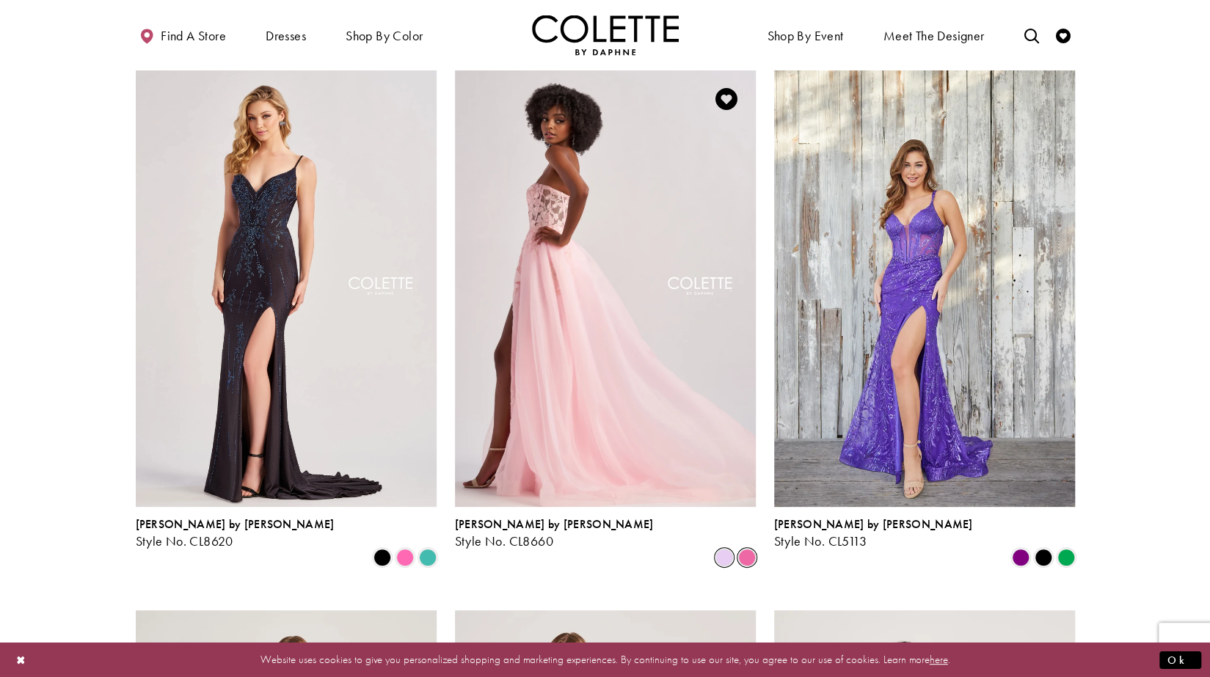
click at [723, 549] on span "Product List" at bounding box center [724, 558] width 18 height 18
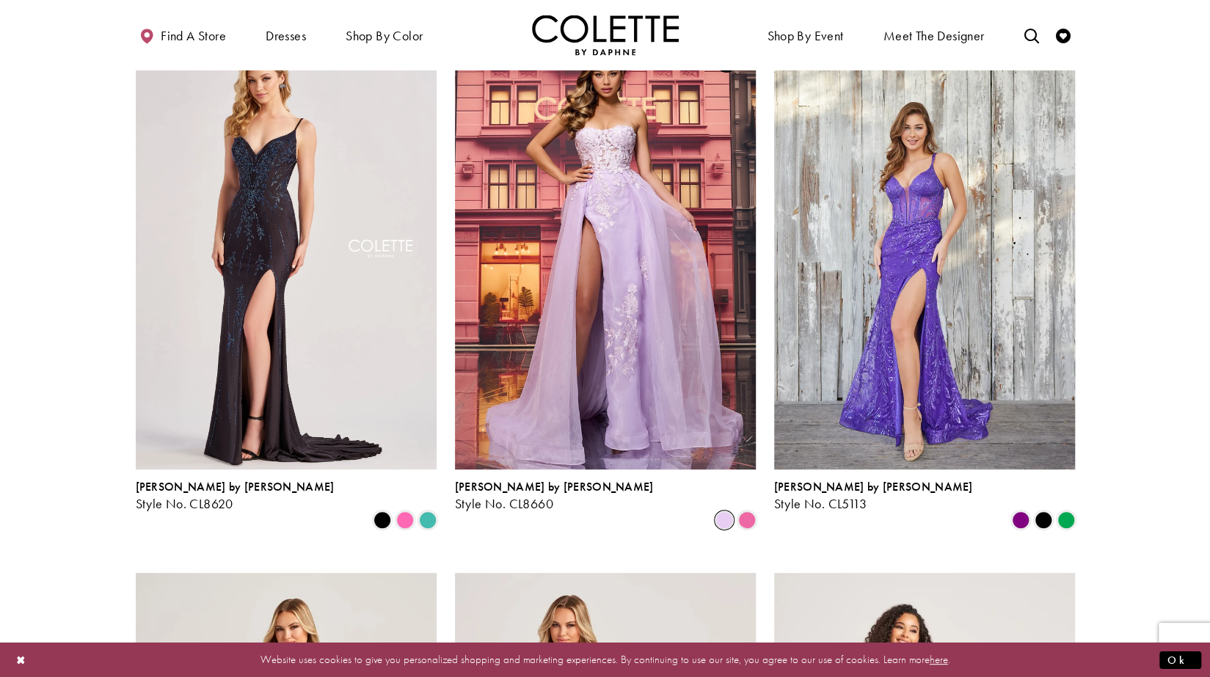
scroll to position [118, 0]
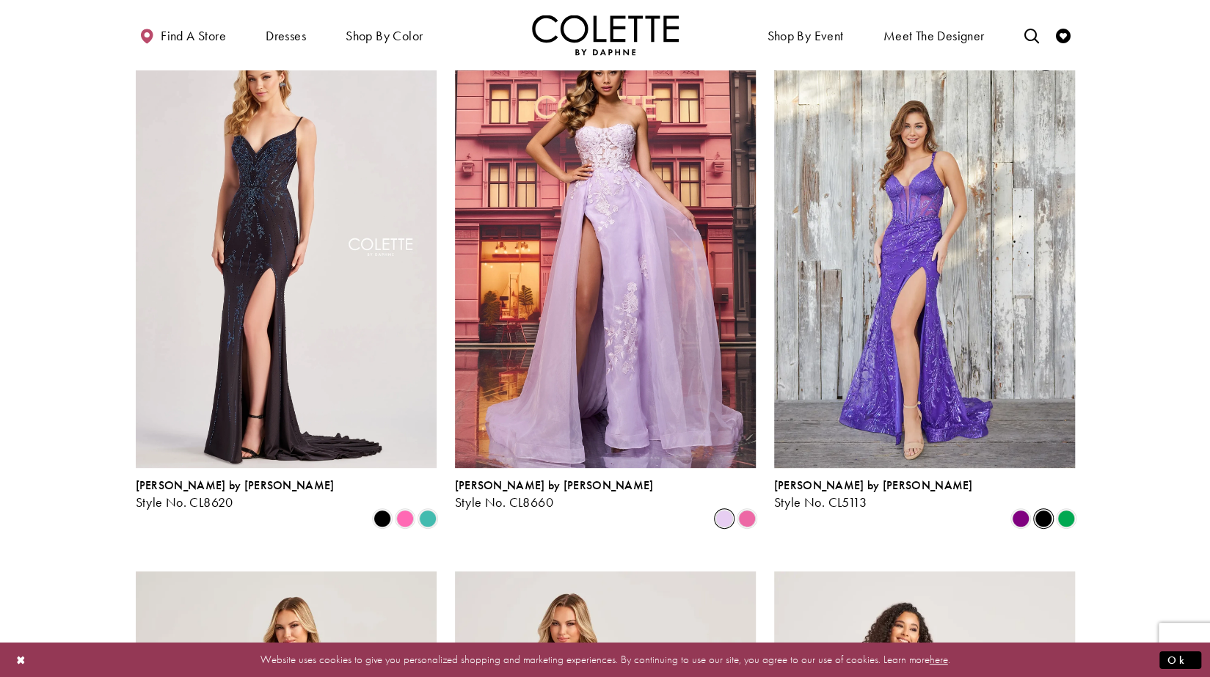
click at [1046, 510] on span "Product List" at bounding box center [1044, 519] width 18 height 18
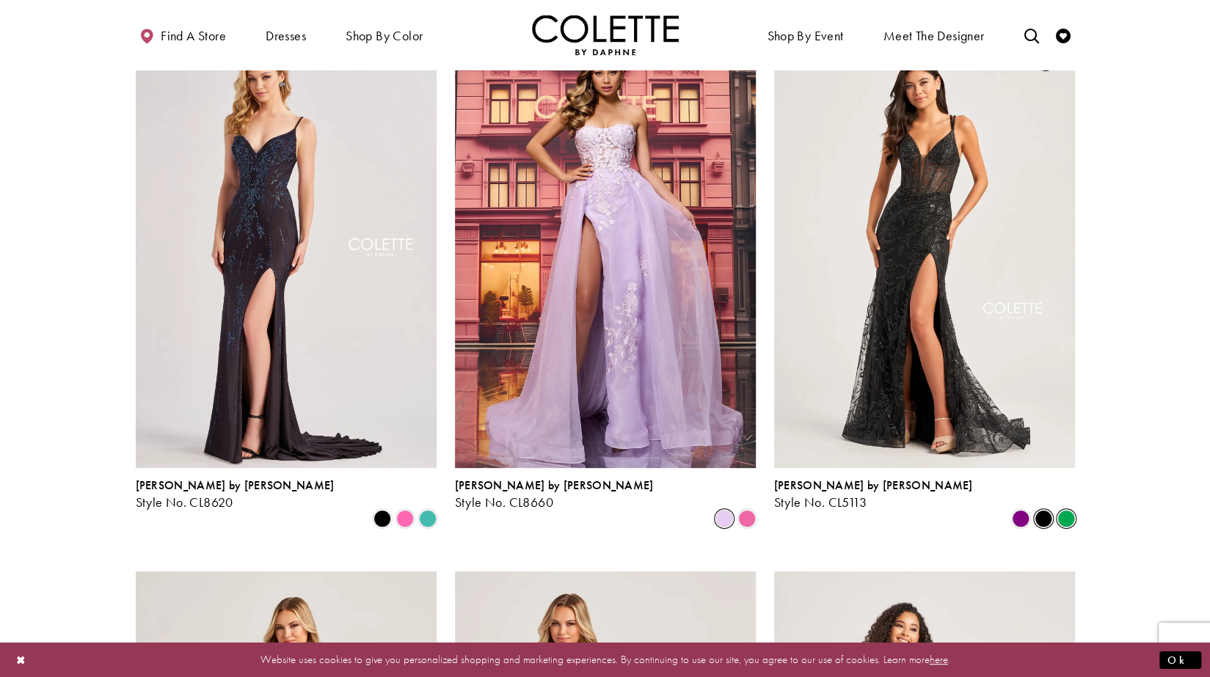
click at [1065, 510] on span "Product List" at bounding box center [1066, 519] width 18 height 18
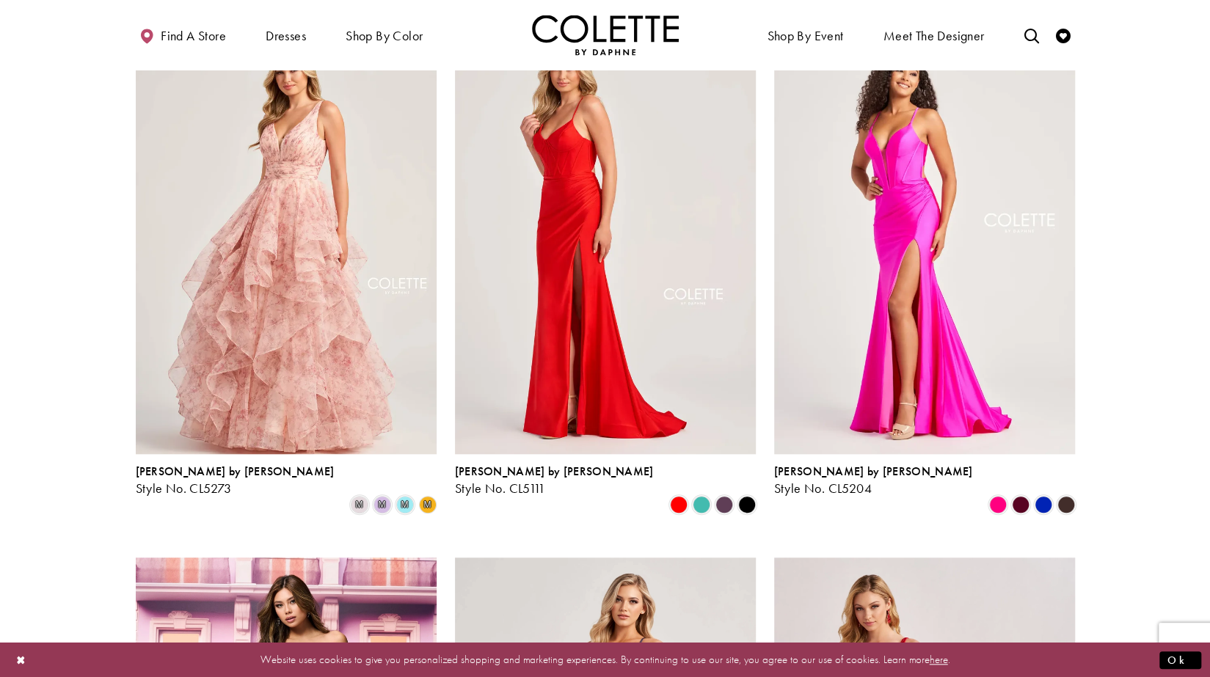
scroll to position [675, 0]
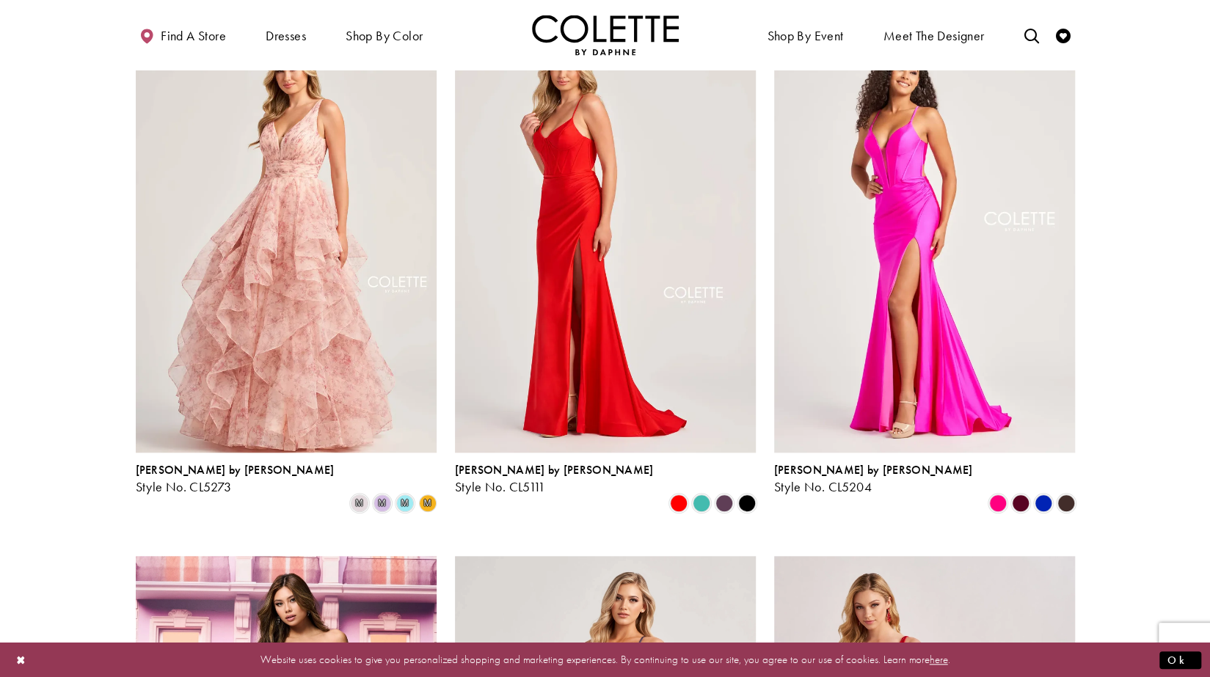
click at [1046, 495] on span "Product List" at bounding box center [1044, 504] width 18 height 18
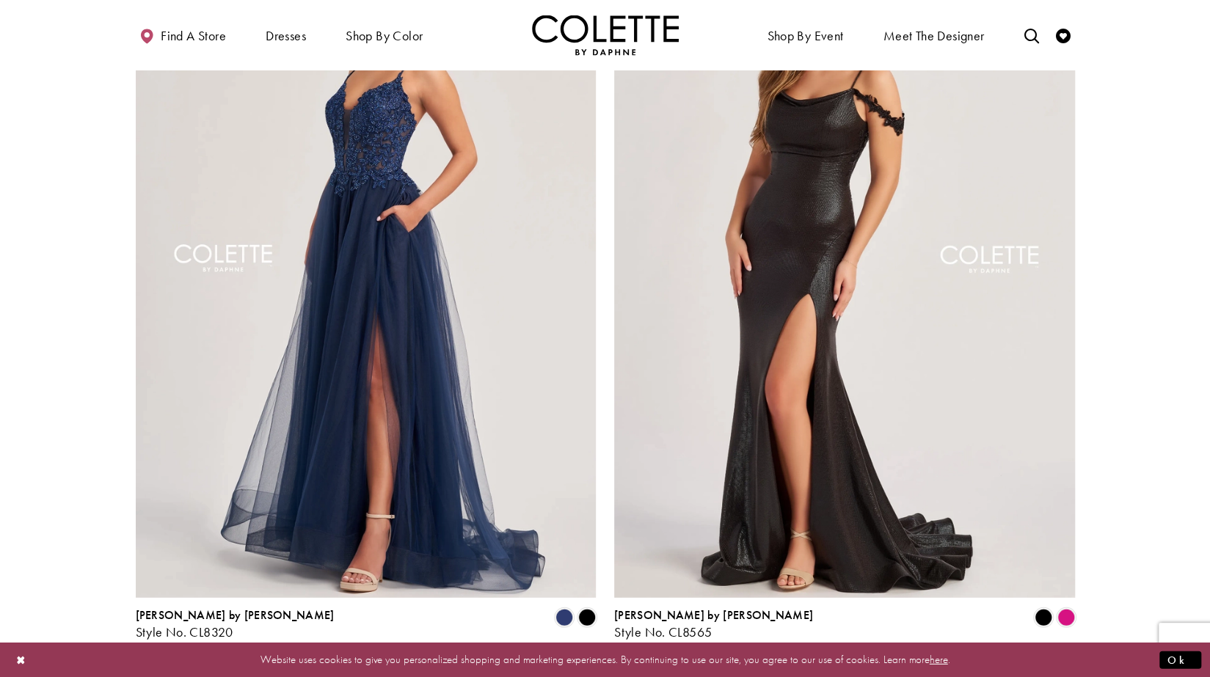
scroll to position [2387, 0]
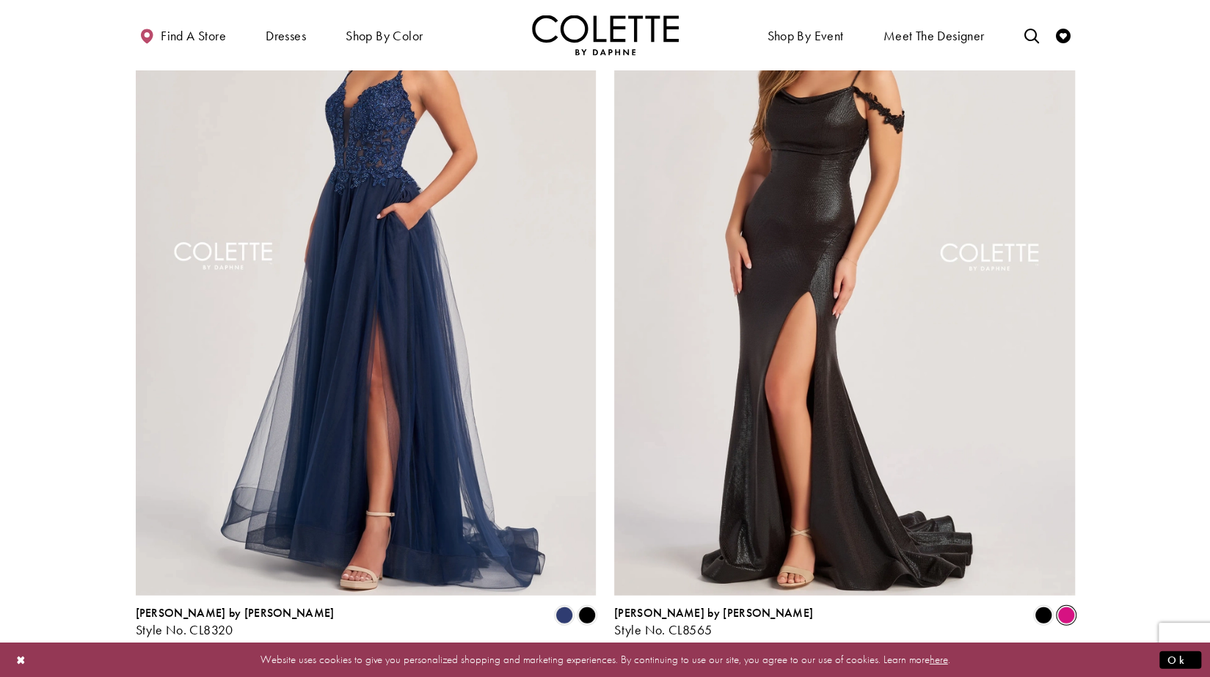
click at [1064, 607] on span "Product List" at bounding box center [1066, 616] width 18 height 18
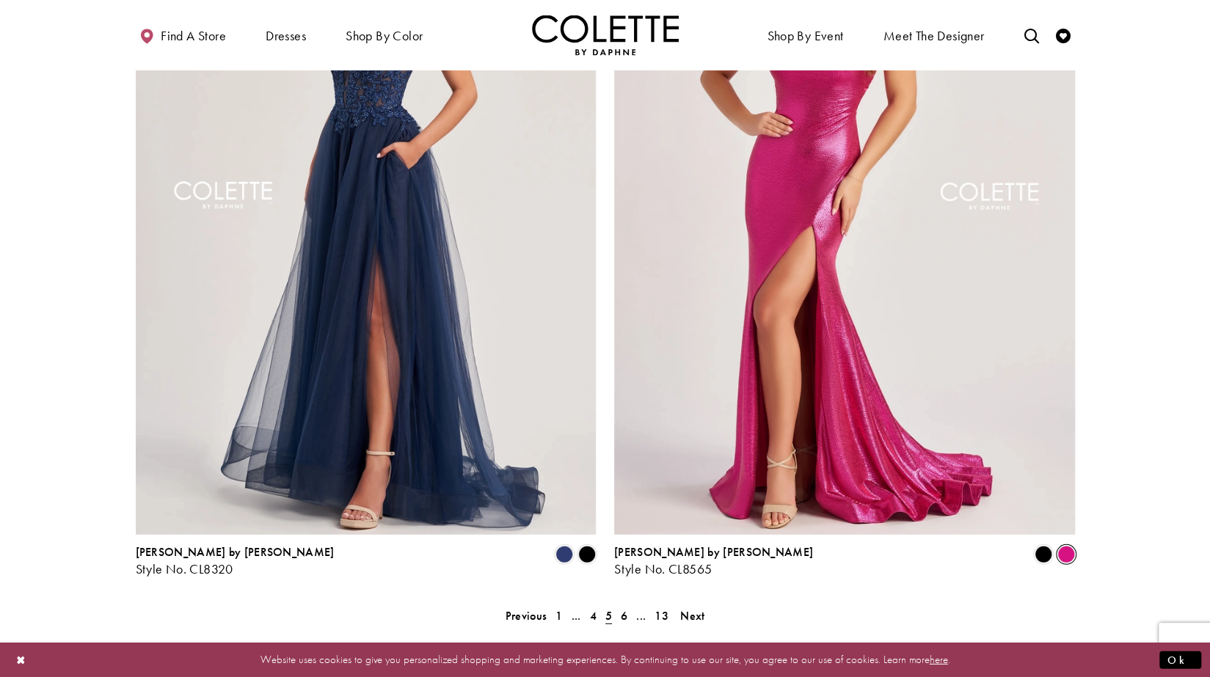
scroll to position [2454, 0]
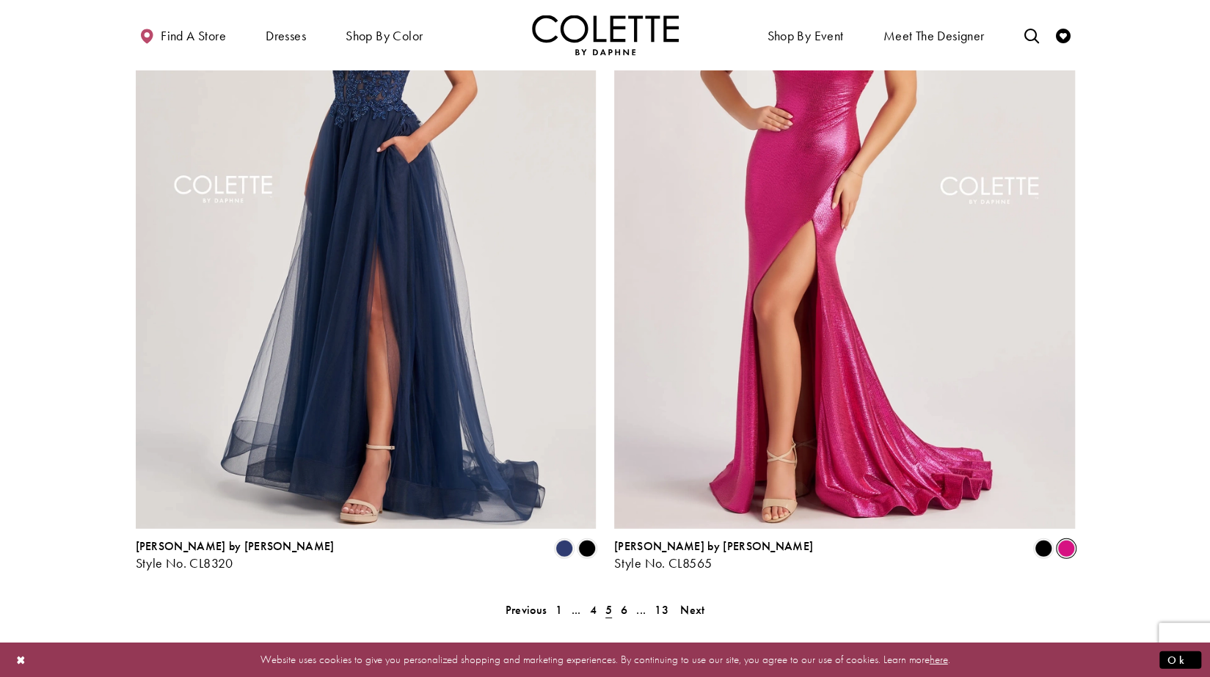
click at [706, 599] on link "Next" at bounding box center [692, 609] width 33 height 21
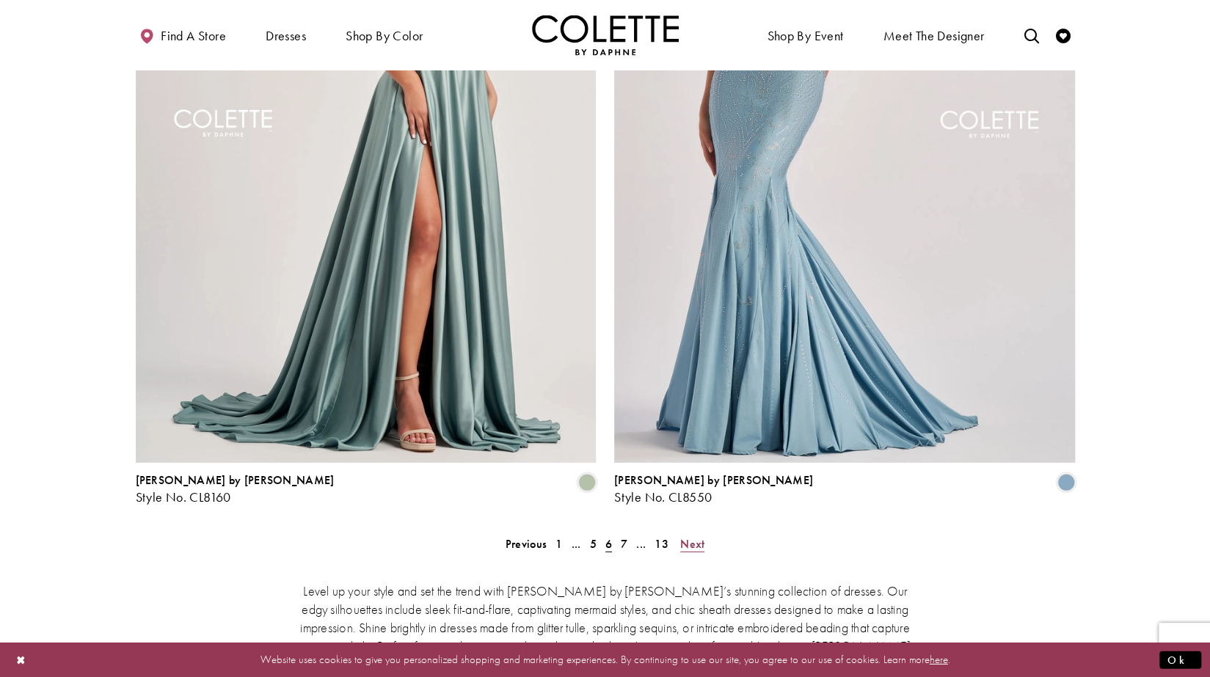
scroll to position [2520, 0]
click at [699, 536] on span "Next" at bounding box center [692, 543] width 24 height 15
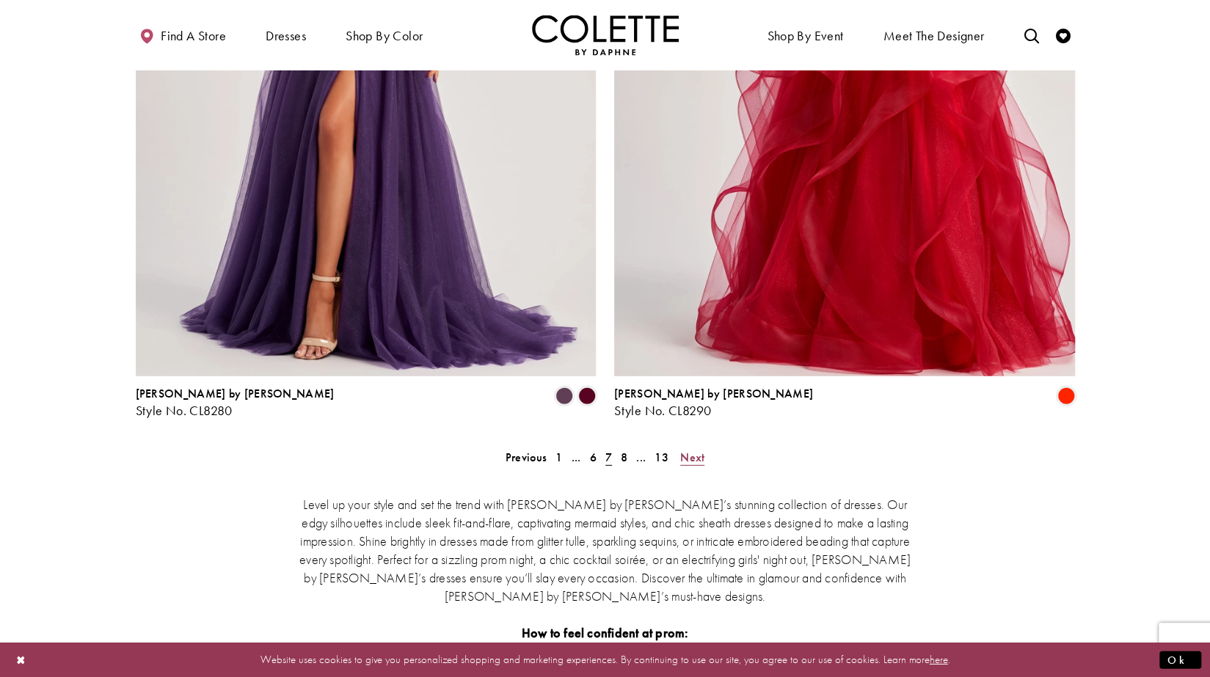
scroll to position [2606, 0]
click at [701, 450] on span "Next" at bounding box center [692, 457] width 24 height 15
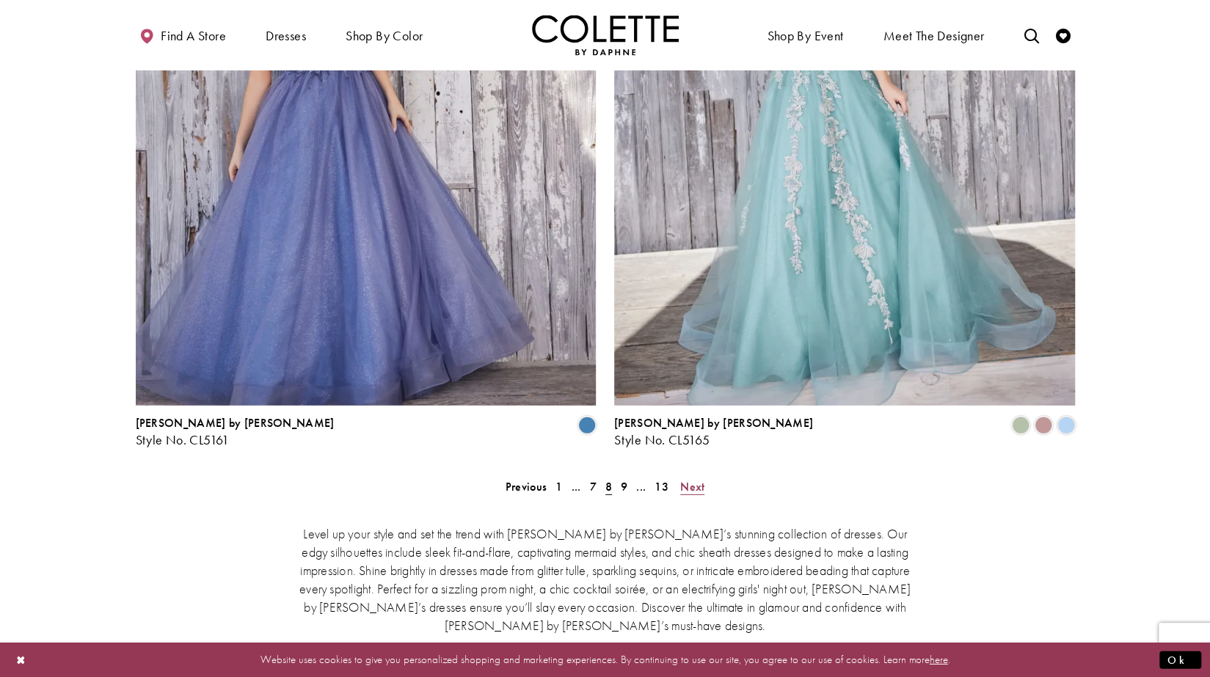
scroll to position [2581, 0]
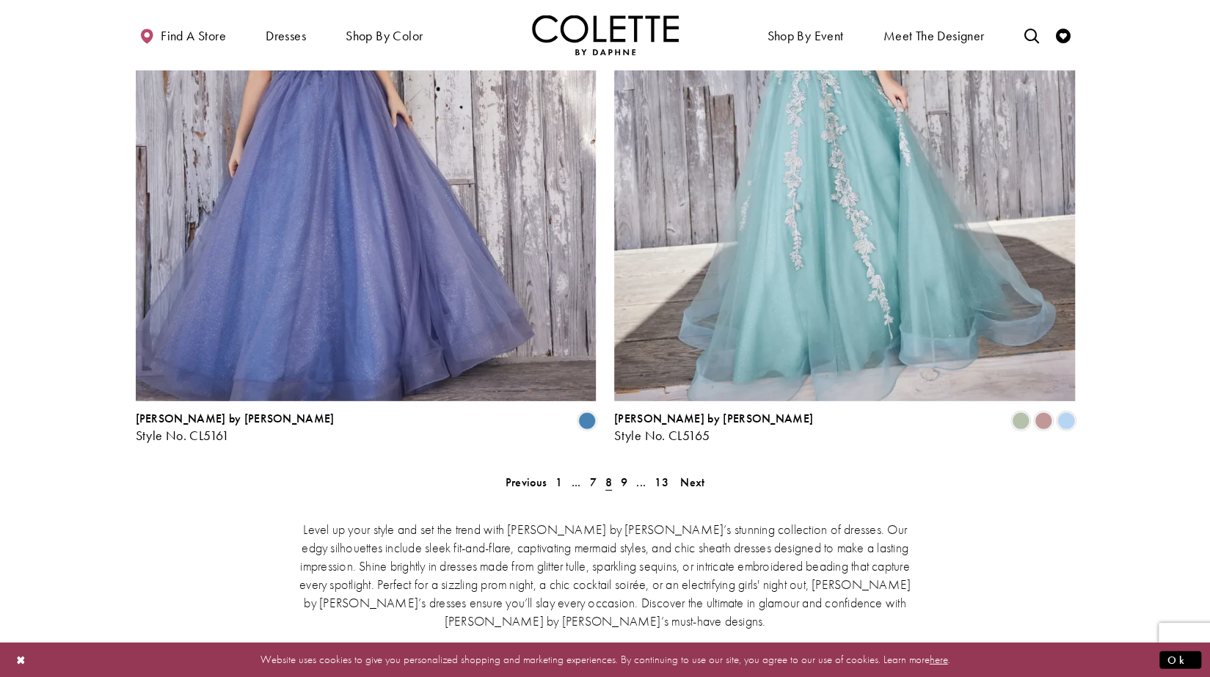
click at [701, 475] on span "Next" at bounding box center [692, 482] width 24 height 15
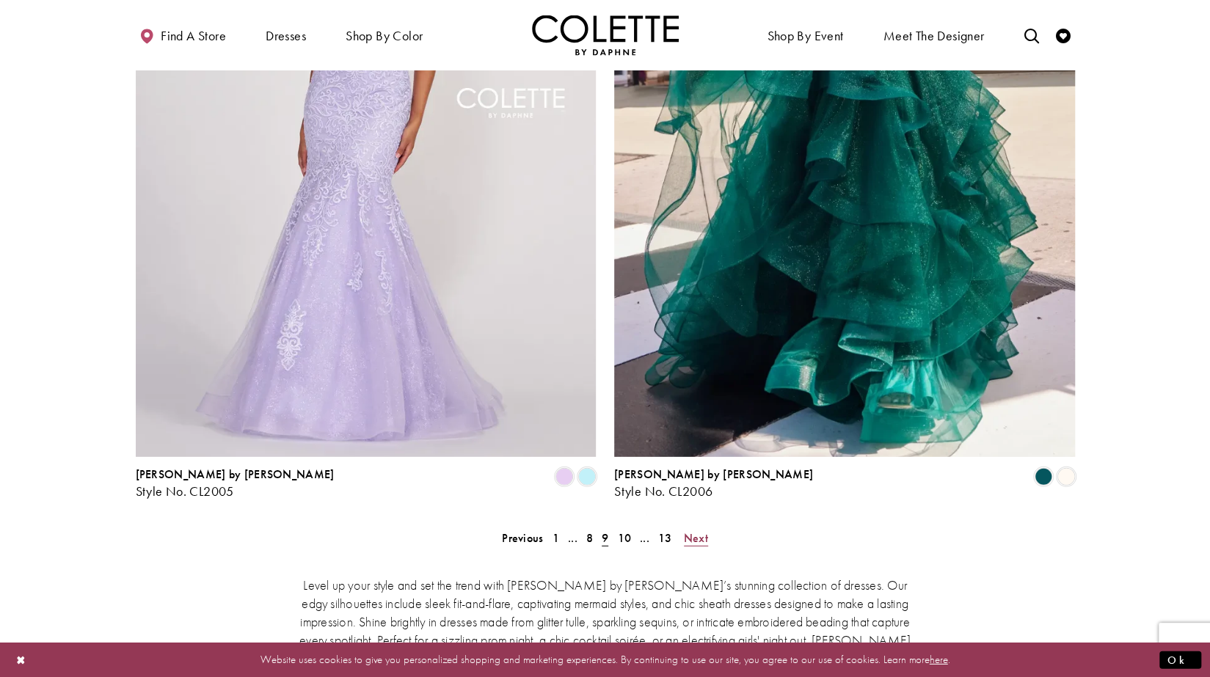
scroll to position [2527, 0]
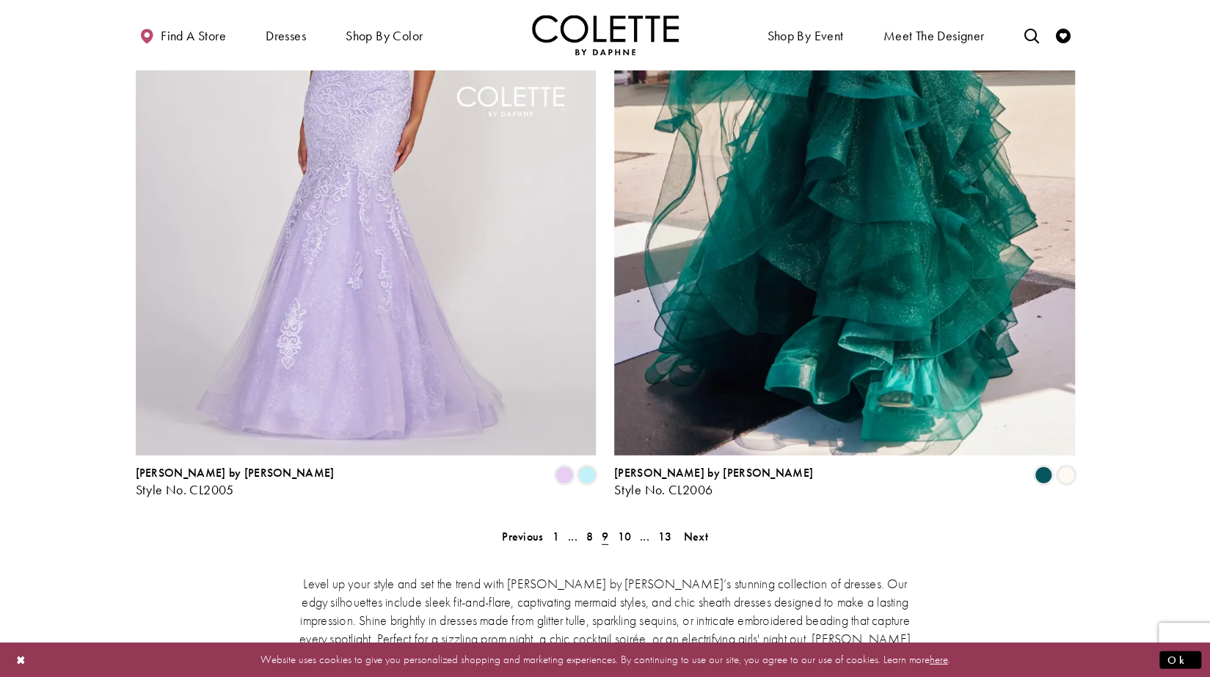
click at [701, 529] on span "Next" at bounding box center [696, 536] width 24 height 15
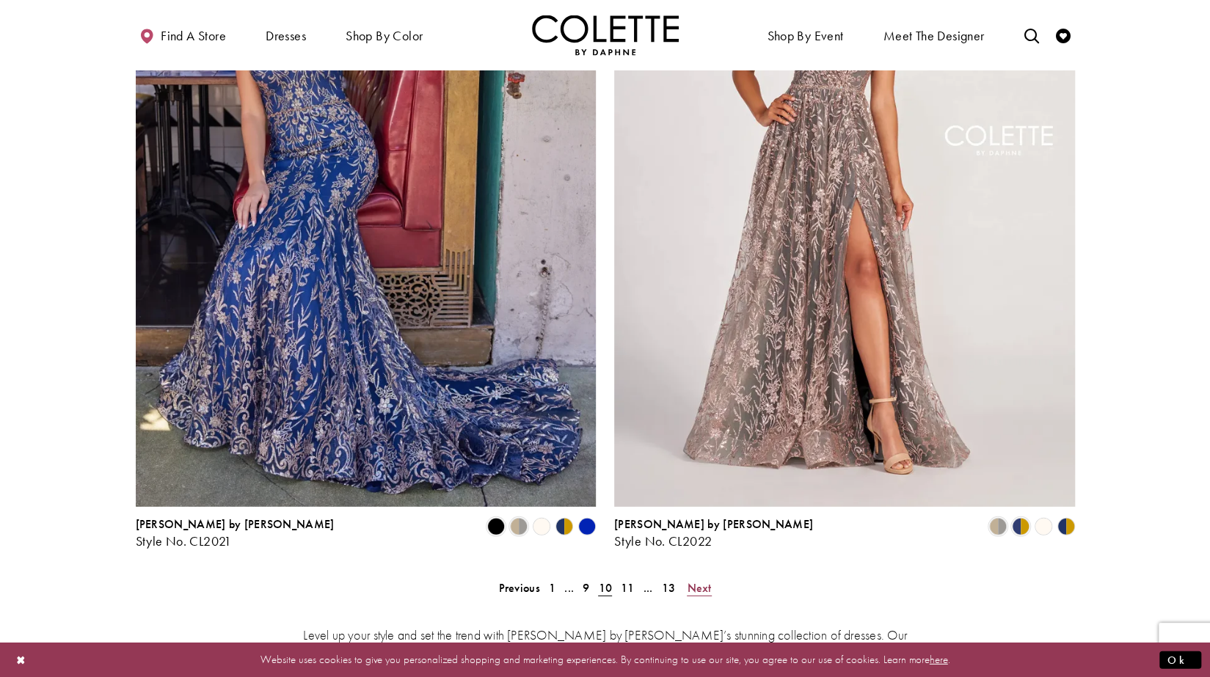
scroll to position [2477, 0]
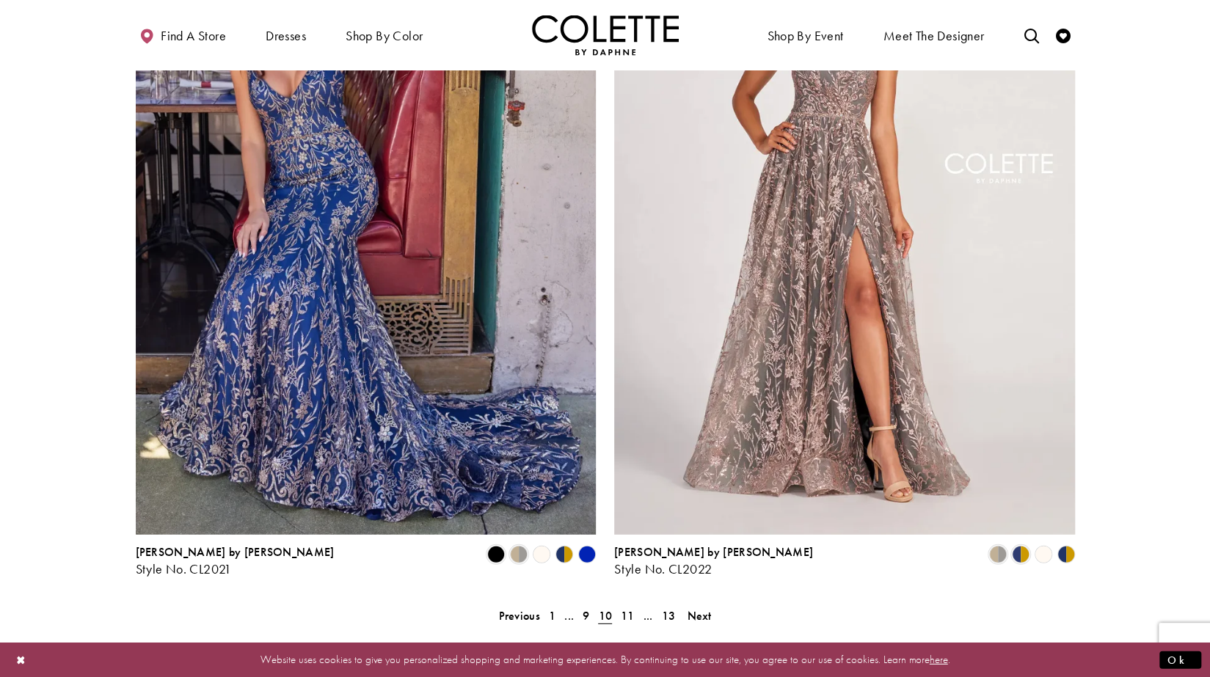
scroll to position [2451, 0]
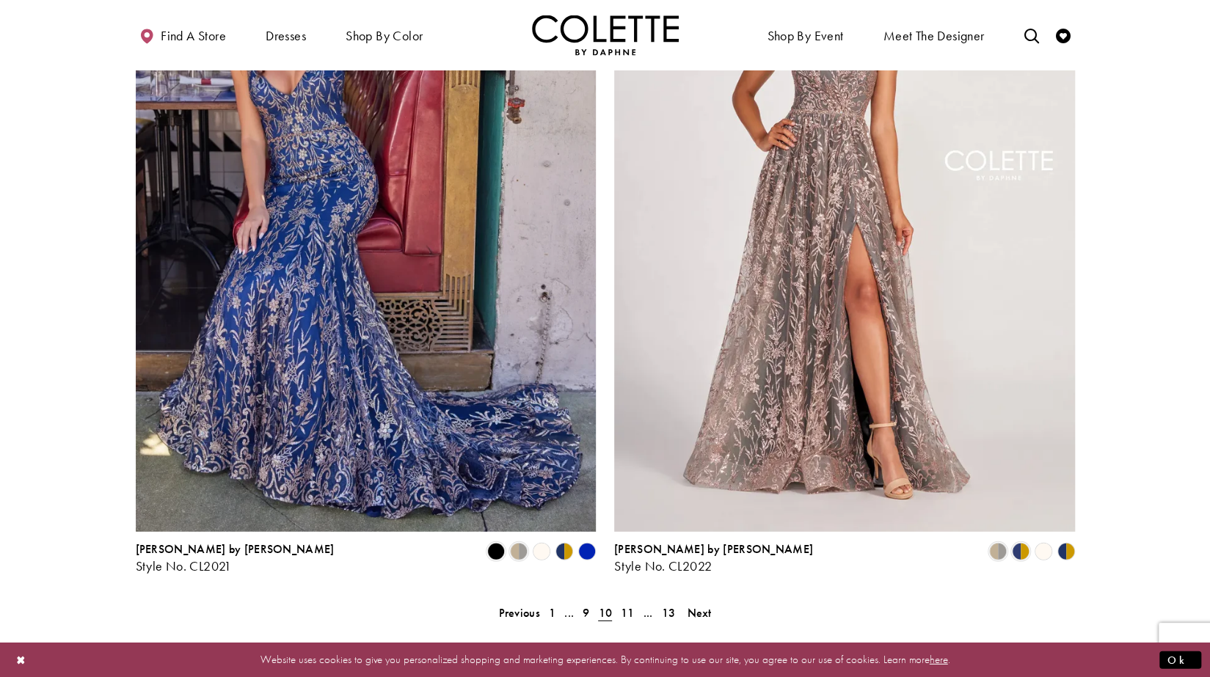
click at [704, 605] on span "Next" at bounding box center [699, 612] width 24 height 15
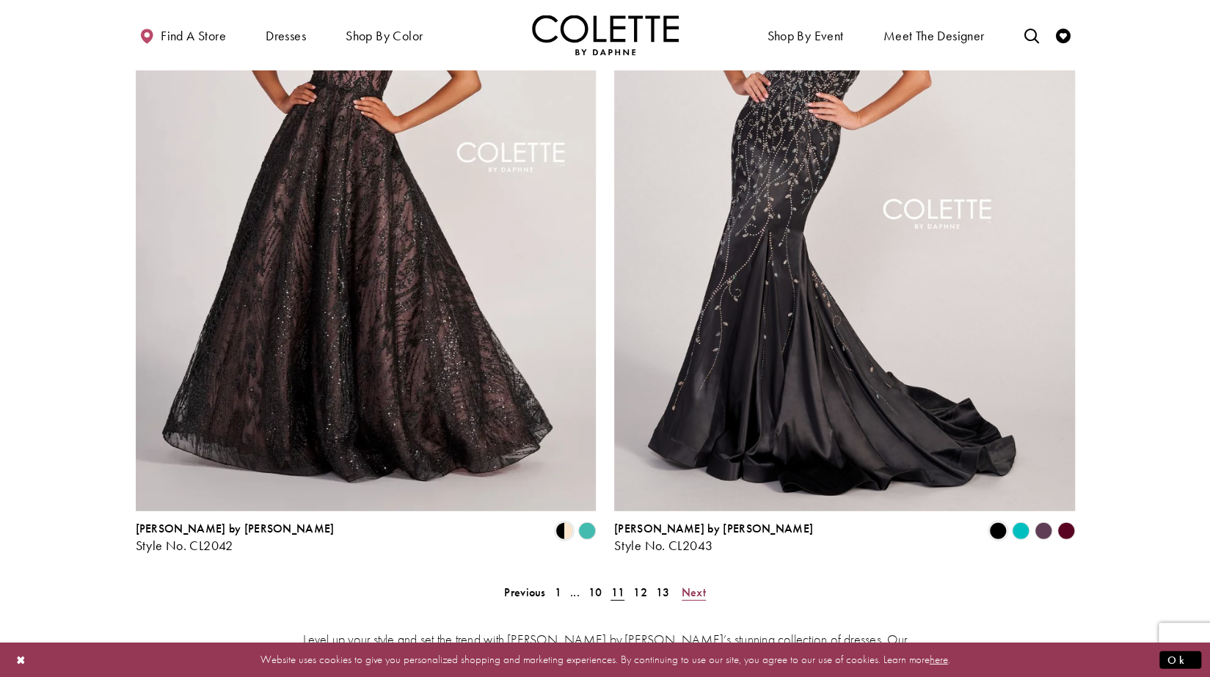
scroll to position [2472, 0]
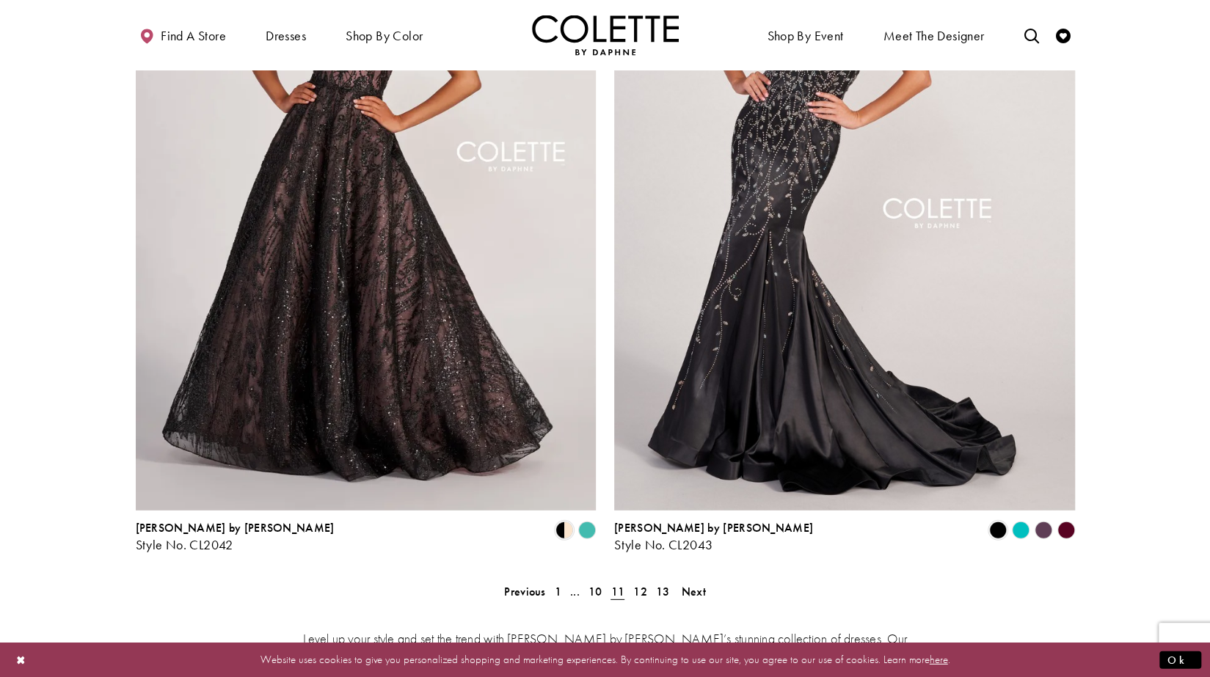
click at [699, 584] on span "Next" at bounding box center [694, 591] width 24 height 15
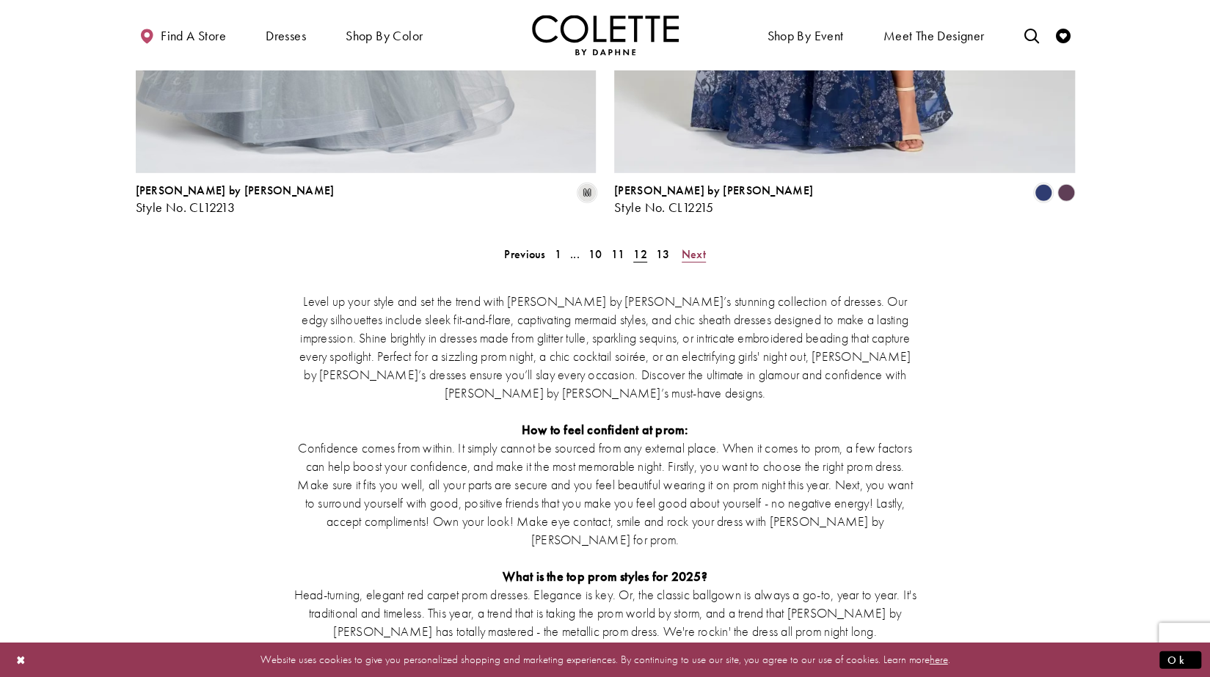
scroll to position [2810, 0]
click at [694, 260] on div "Level up your style and set the trend with Colette by Daphne’s stunning collect…" at bounding box center [605, 501] width 939 height 483
click at [692, 260] on div "Level up your style and set the trend with Colette by Daphne’s stunning collect…" at bounding box center [605, 501] width 939 height 483
click at [694, 246] on span "Next" at bounding box center [694, 253] width 24 height 15
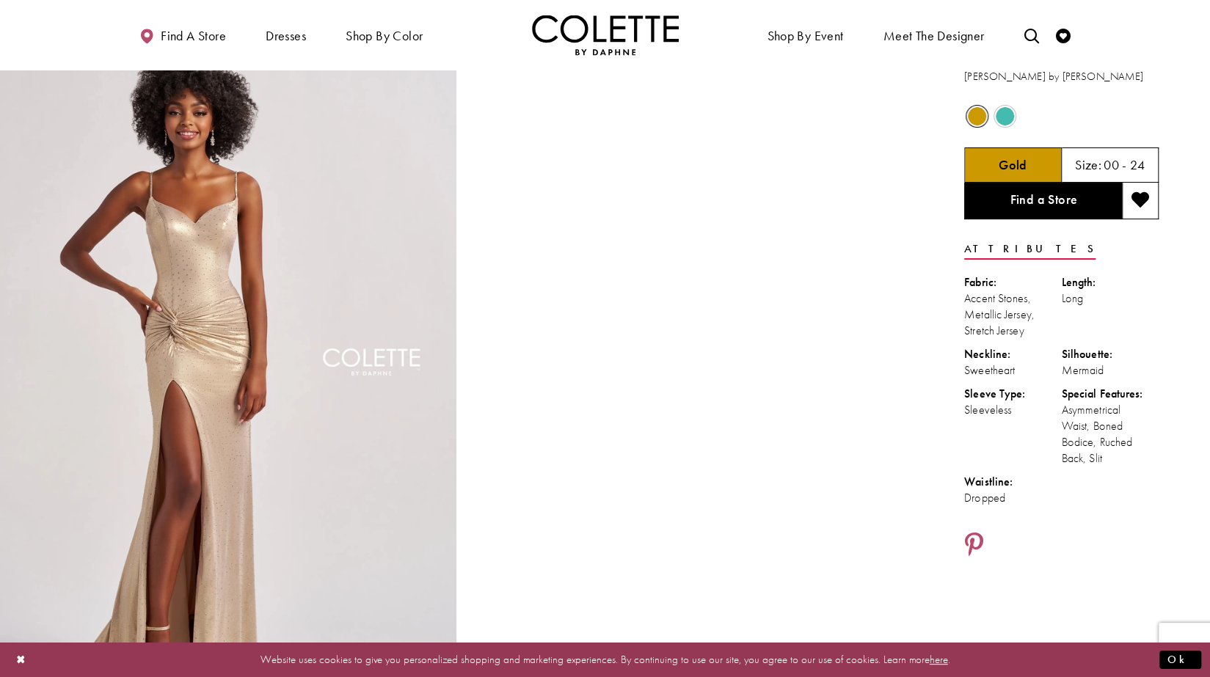
scroll to position [41, 0]
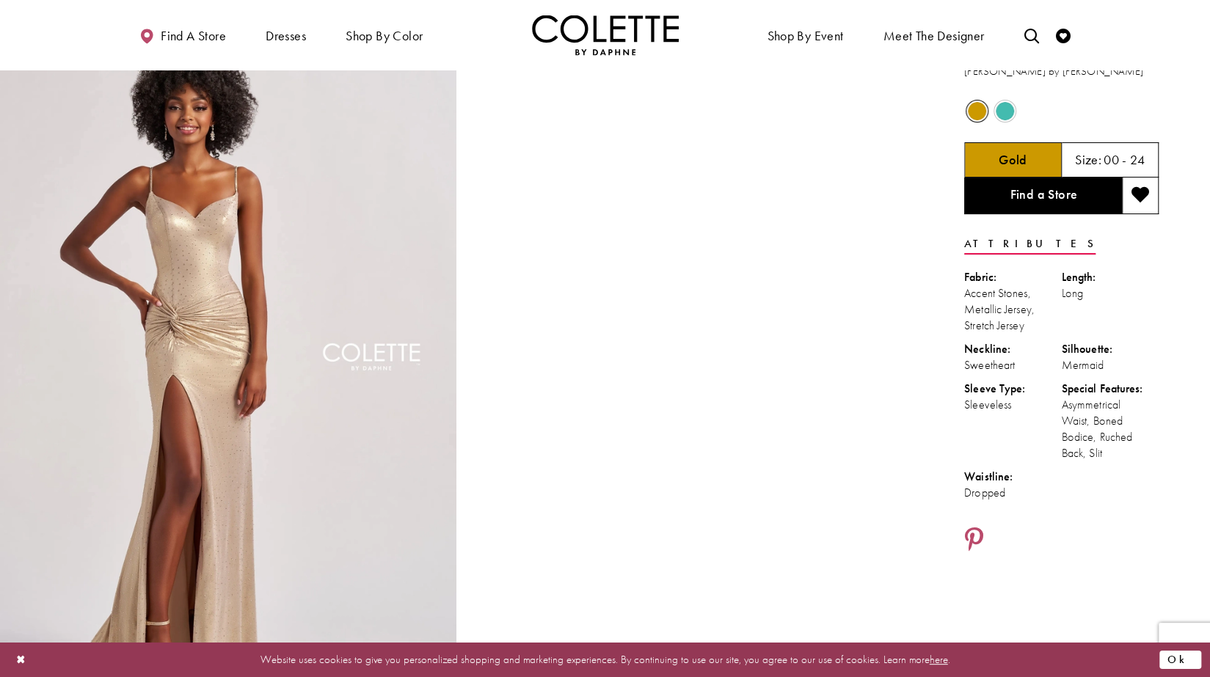
click at [1172, 665] on button "Ok" at bounding box center [1180, 660] width 42 height 18
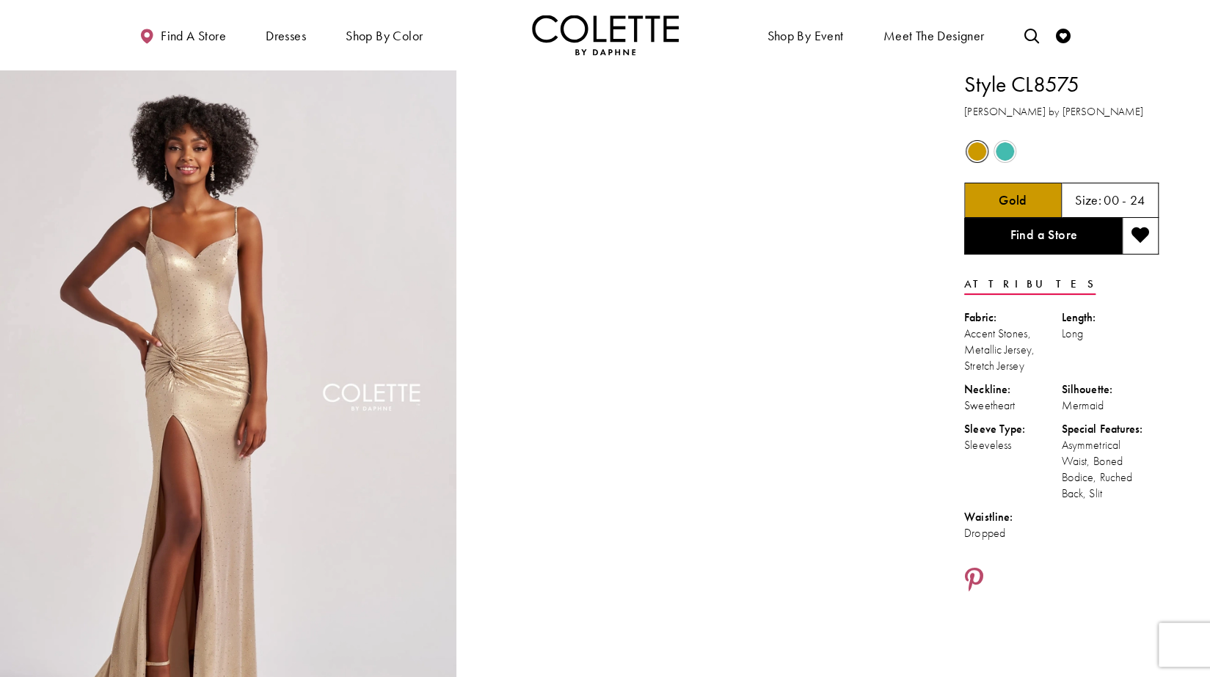
scroll to position [0, 0]
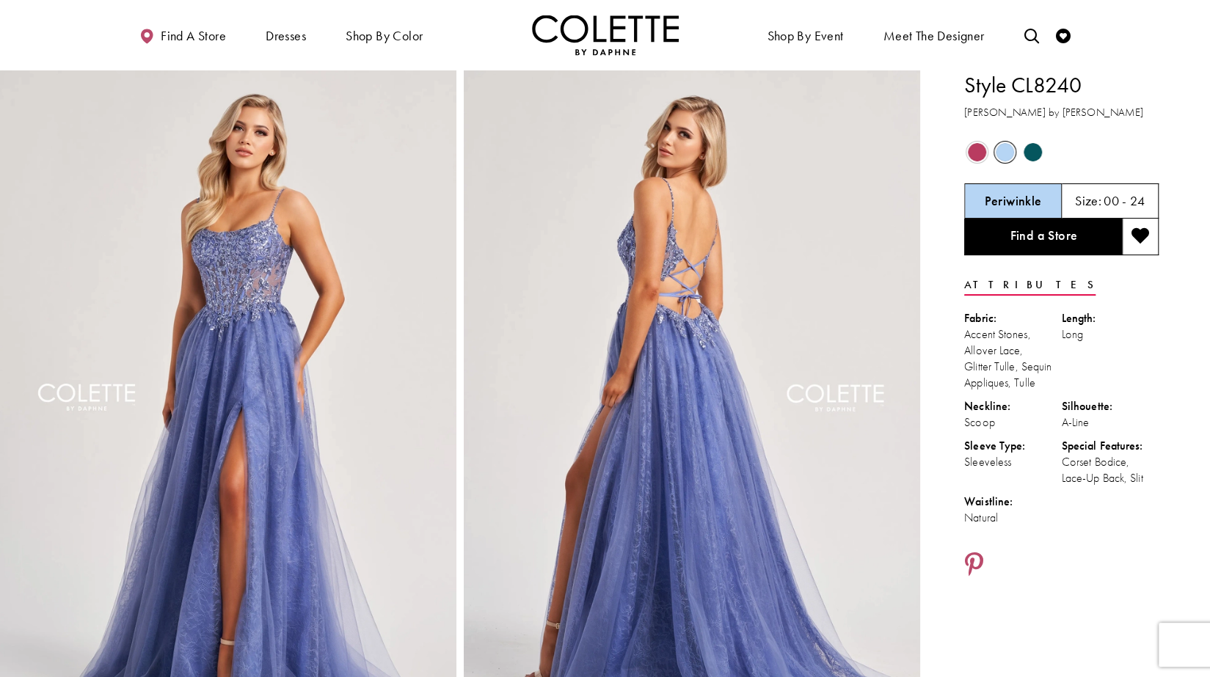
scroll to position [6, 0]
